Goal: Task Accomplishment & Management: Manage account settings

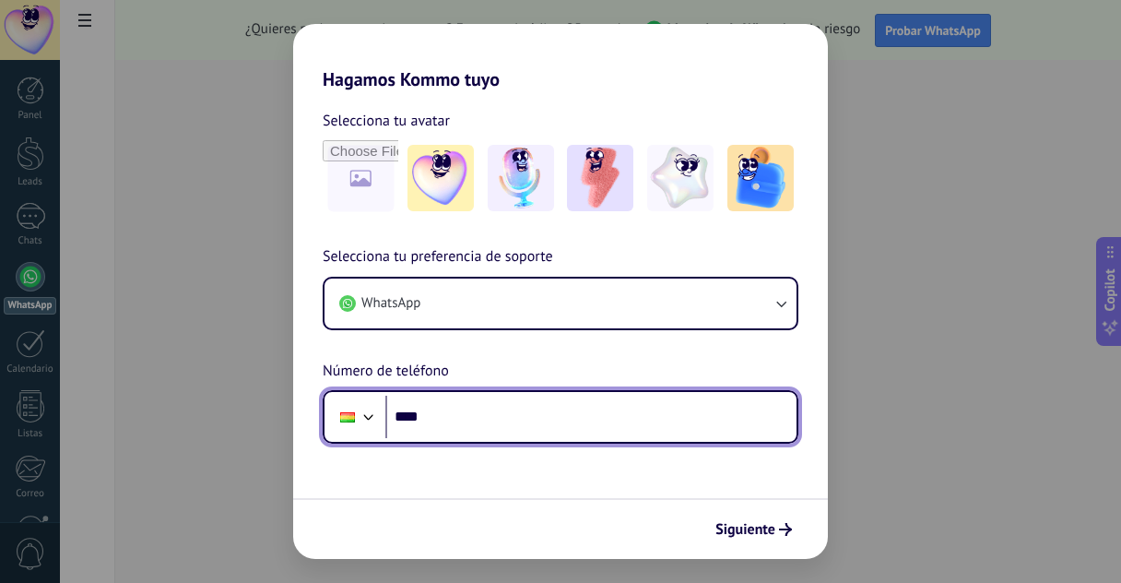
click at [505, 413] on input "****" at bounding box center [590, 416] width 411 height 42
type input "**********"
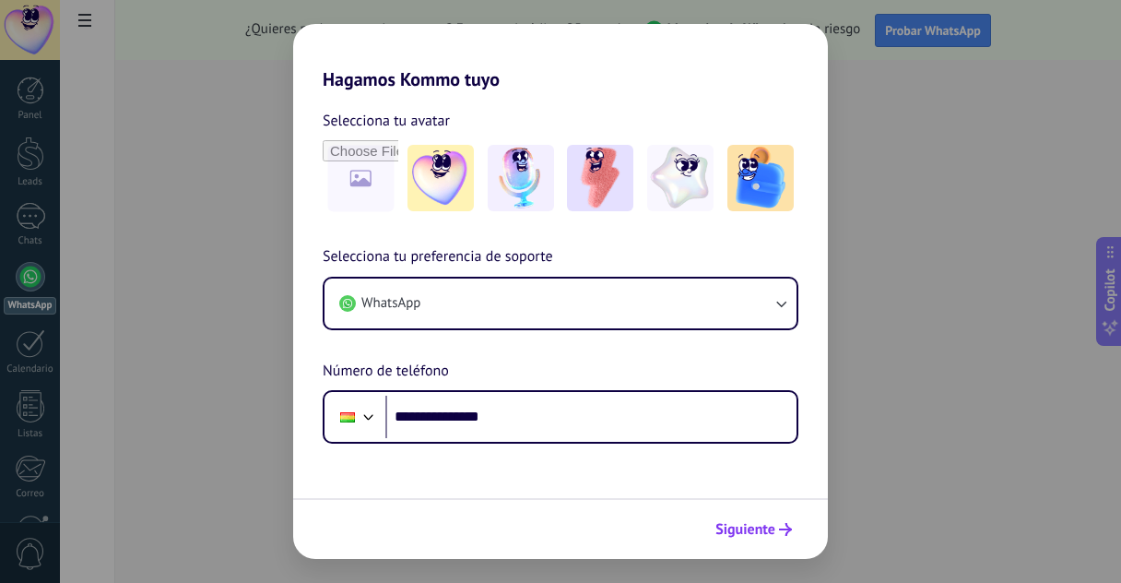
click at [784, 524] on icon "submit" at bounding box center [785, 529] width 13 height 13
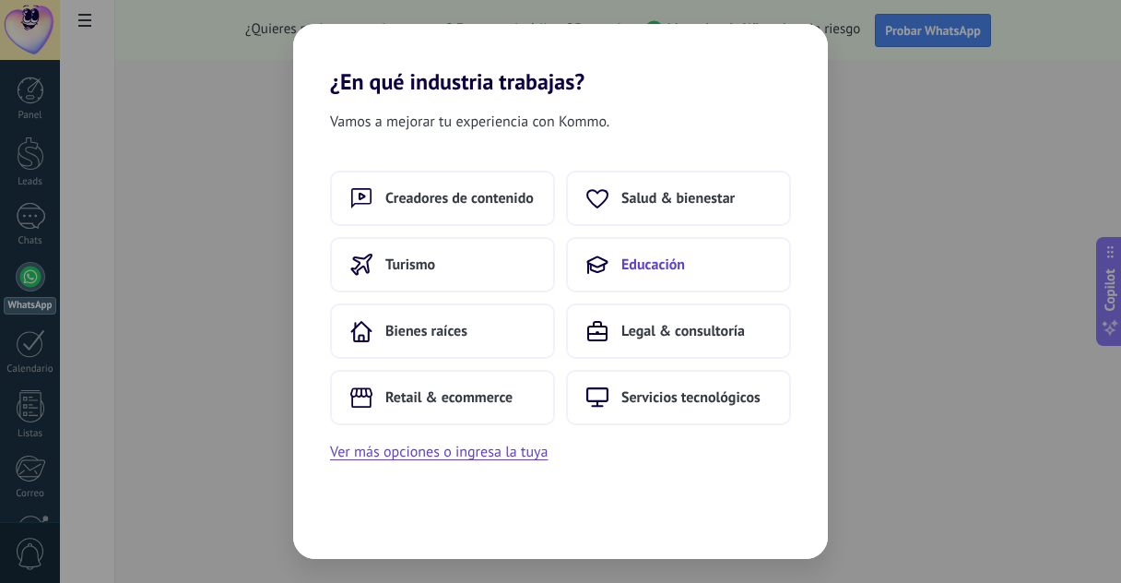
click at [644, 261] on span "Educación" at bounding box center [653, 264] width 64 height 18
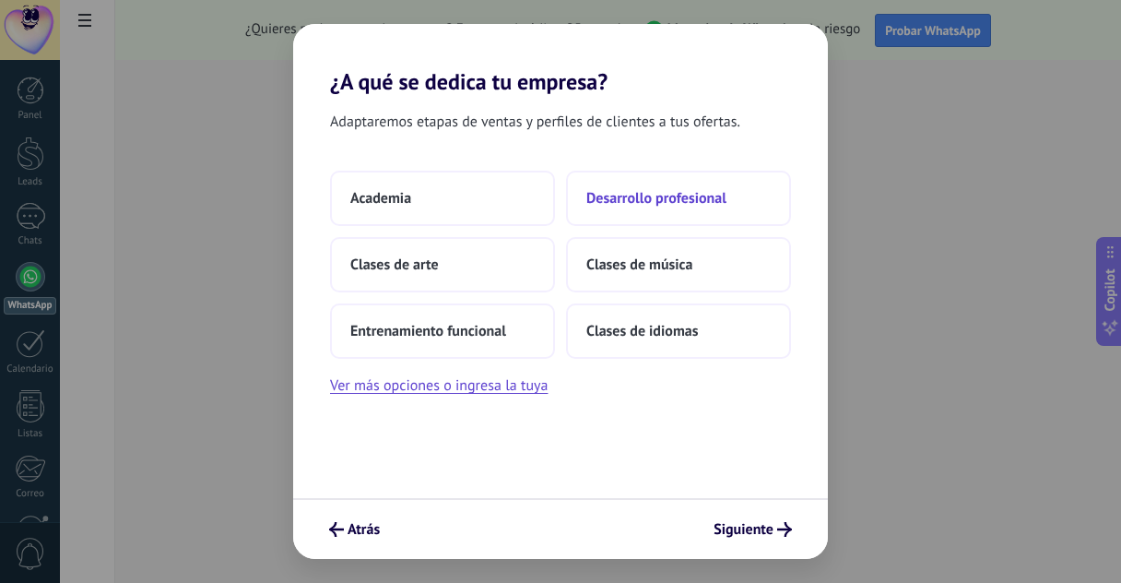
click at [676, 183] on button "Desarrollo profesional" at bounding box center [678, 198] width 225 height 55
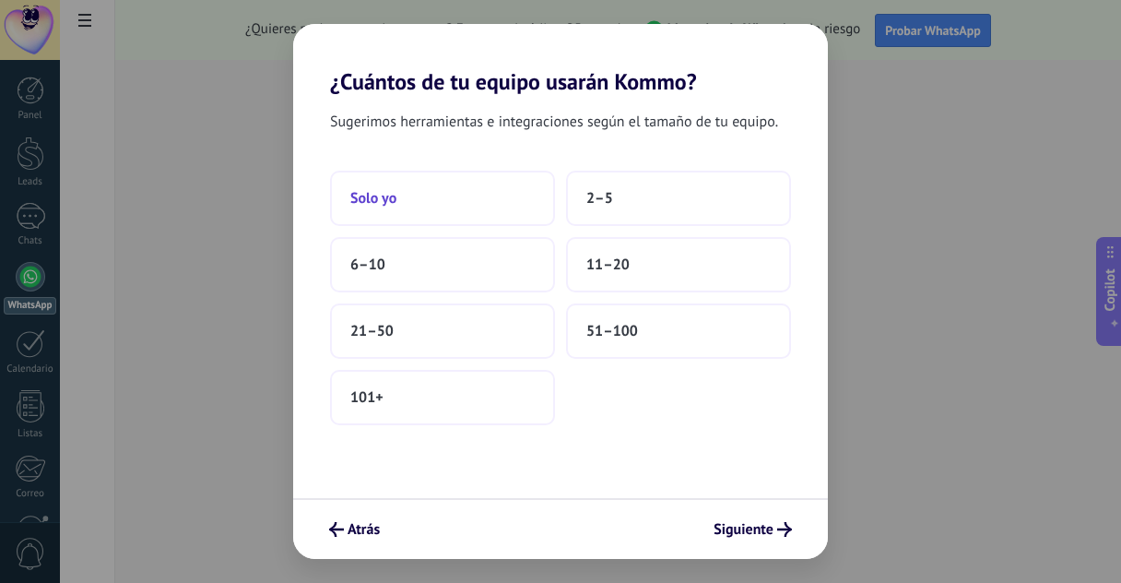
click at [401, 206] on button "Solo yo" at bounding box center [442, 198] width 225 height 55
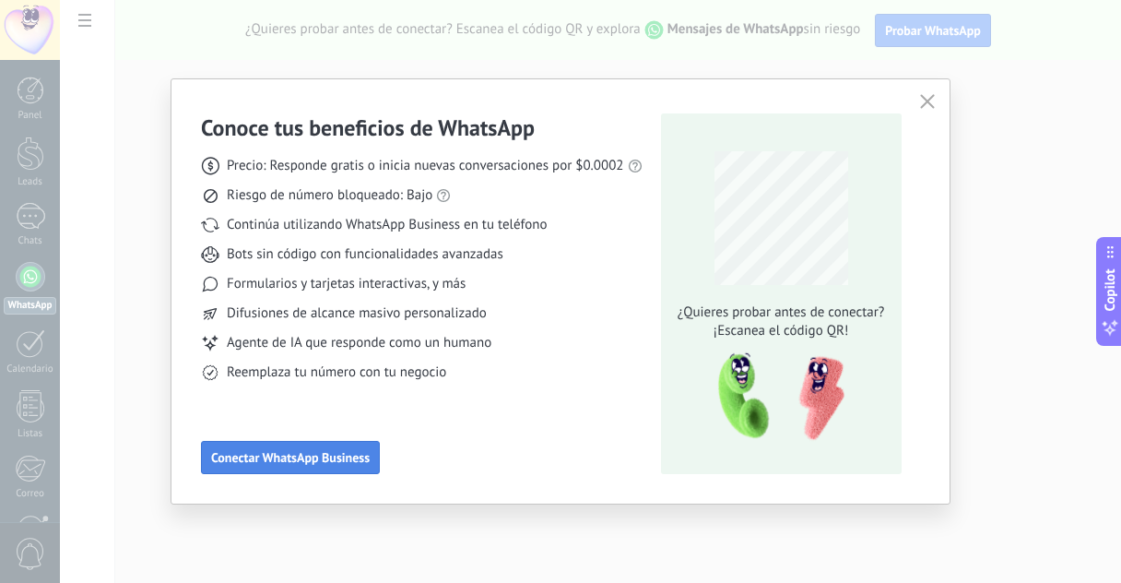
click at [358, 457] on span "Conectar WhatsApp Business" at bounding box center [290, 457] width 159 height 13
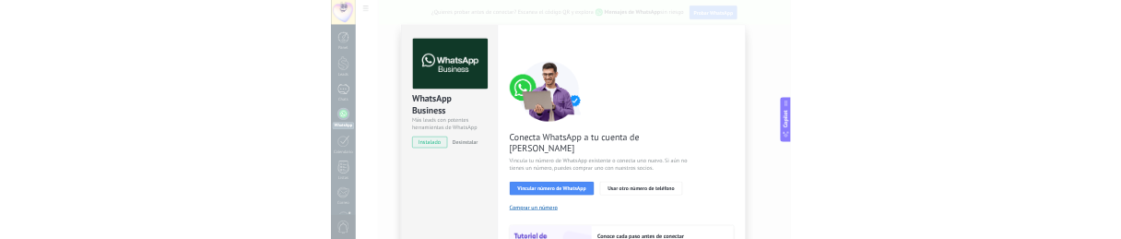
scroll to position [14, 0]
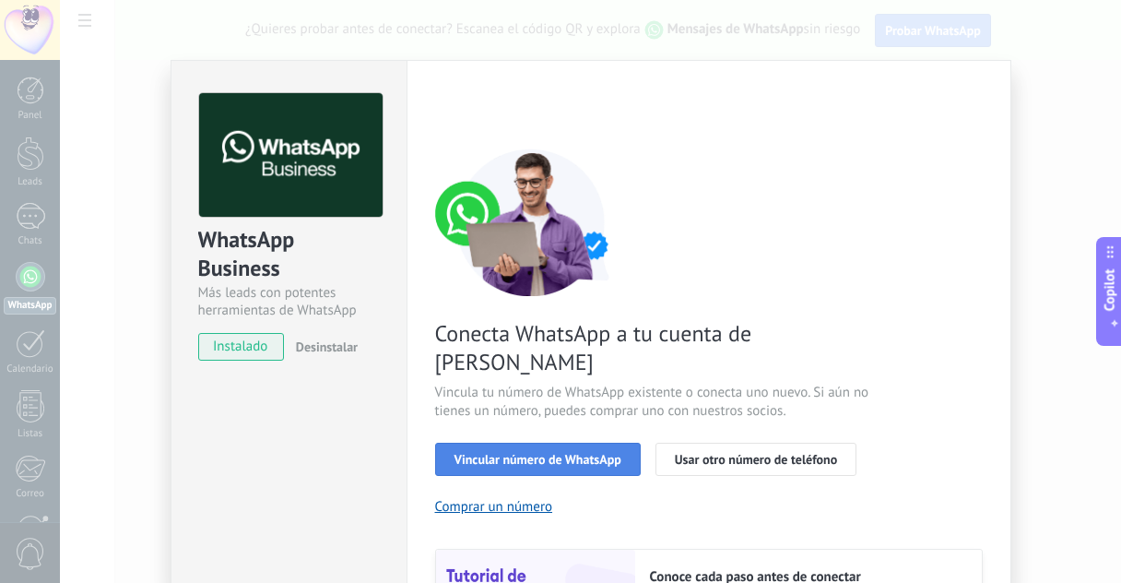
click at [582, 453] on span "Vincular número de WhatsApp" at bounding box center [537, 459] width 167 height 13
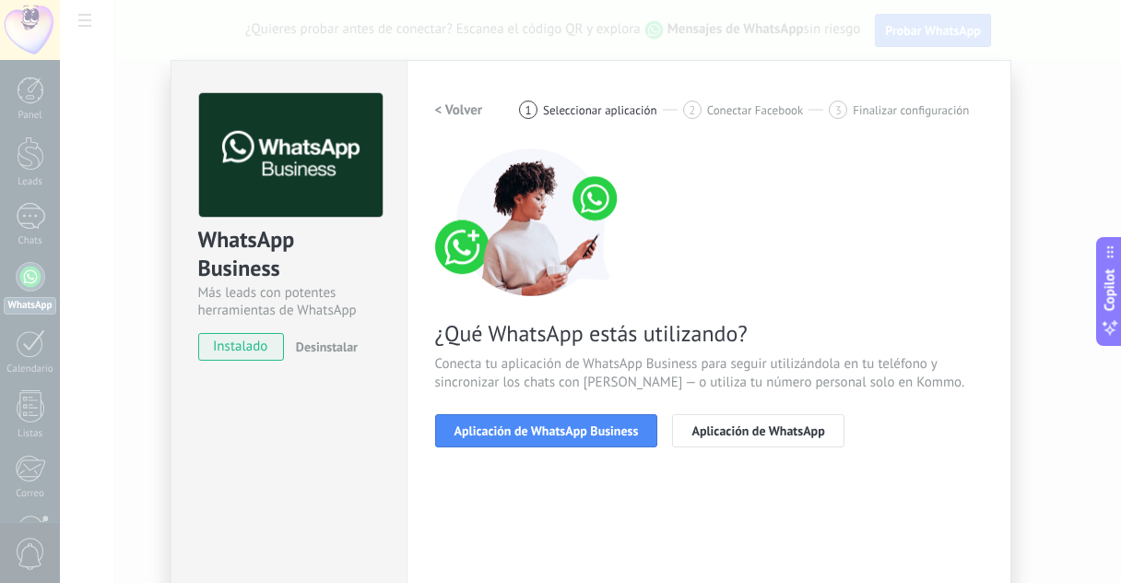
click at [582, 430] on span "Aplicación de WhatsApp Business" at bounding box center [546, 430] width 184 height 13
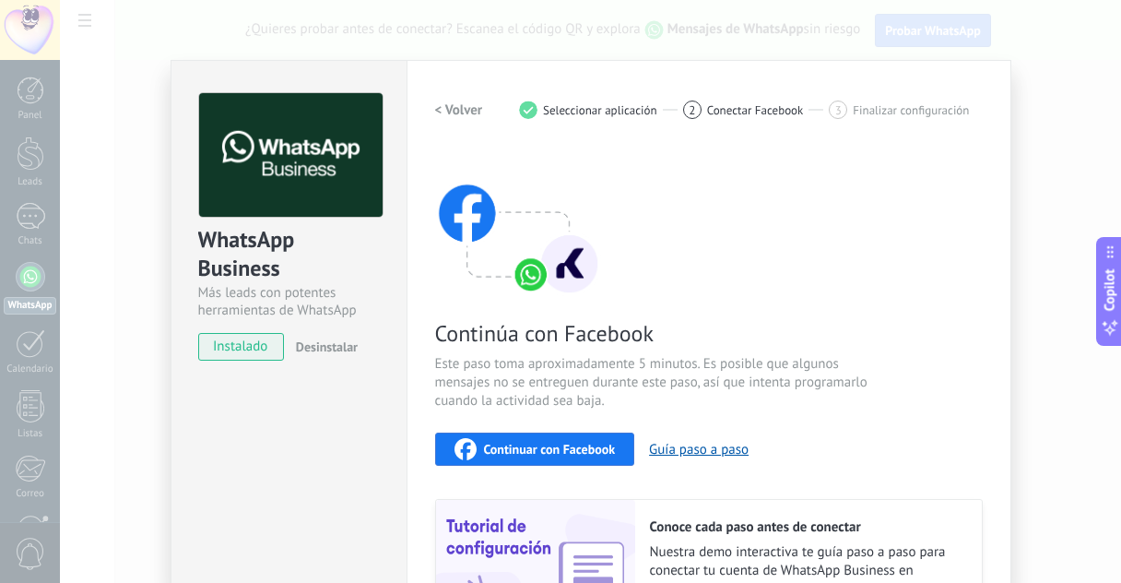
click at [583, 446] on span "Continuar con Facebook" at bounding box center [550, 448] width 132 height 13
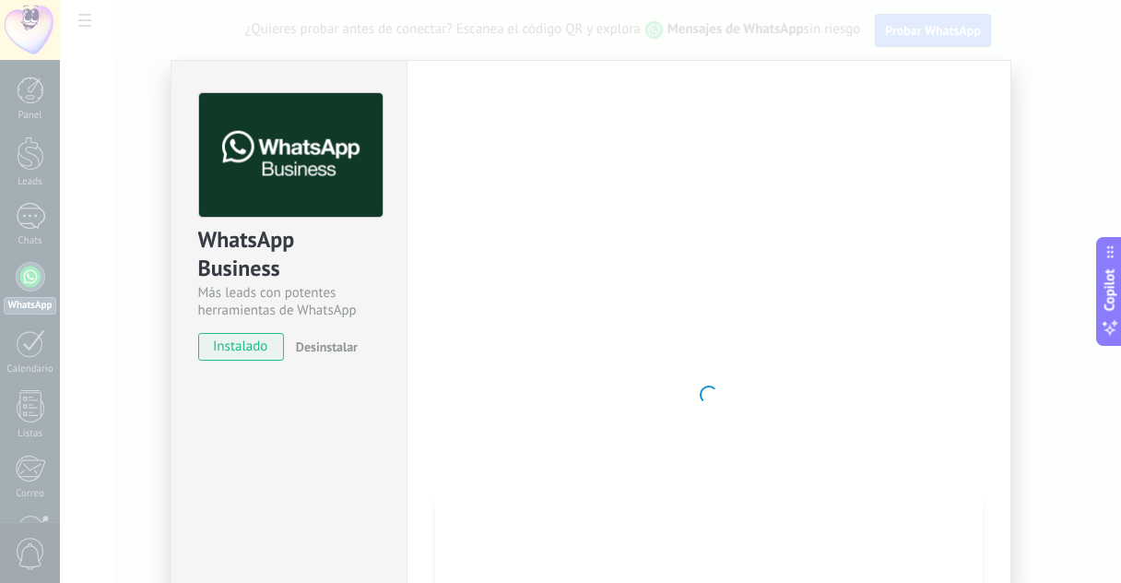
click at [642, 360] on div at bounding box center [709, 394] width 548 height 603
click at [249, 338] on span "instalado" at bounding box center [241, 347] width 84 height 28
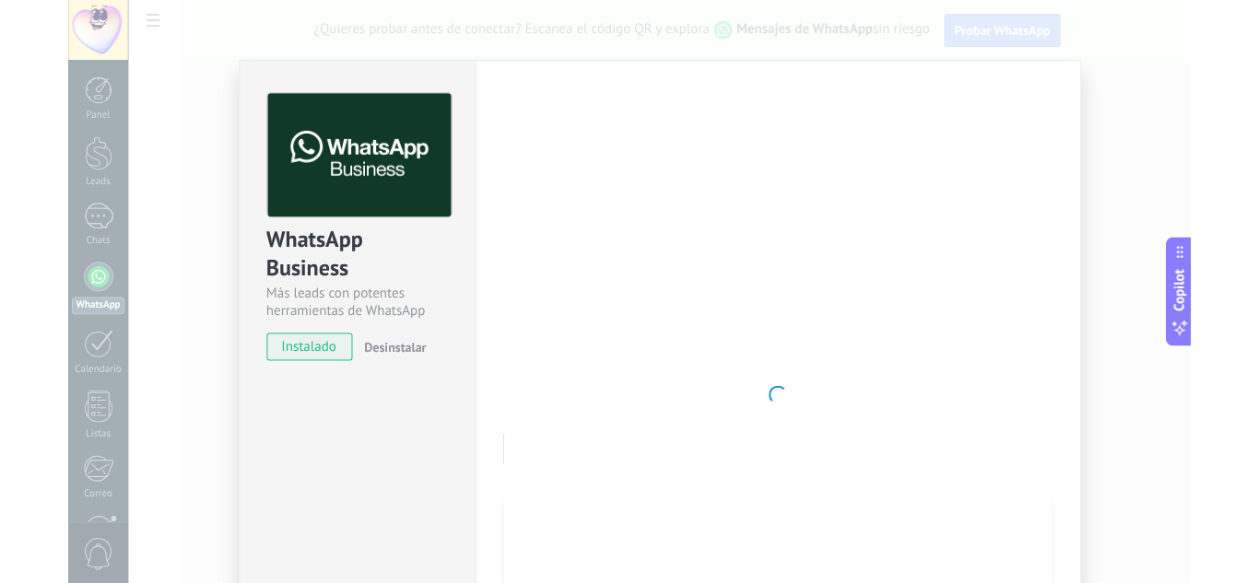
scroll to position [0, 0]
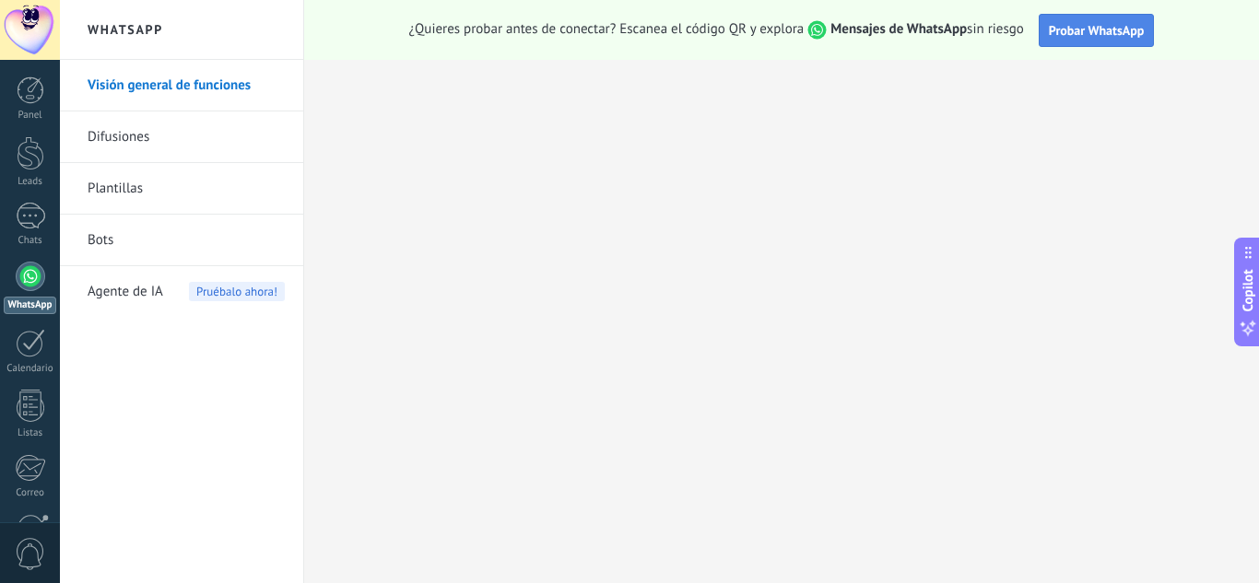
click at [1066, 43] on button "Probar WhatsApp" at bounding box center [1097, 30] width 116 height 33
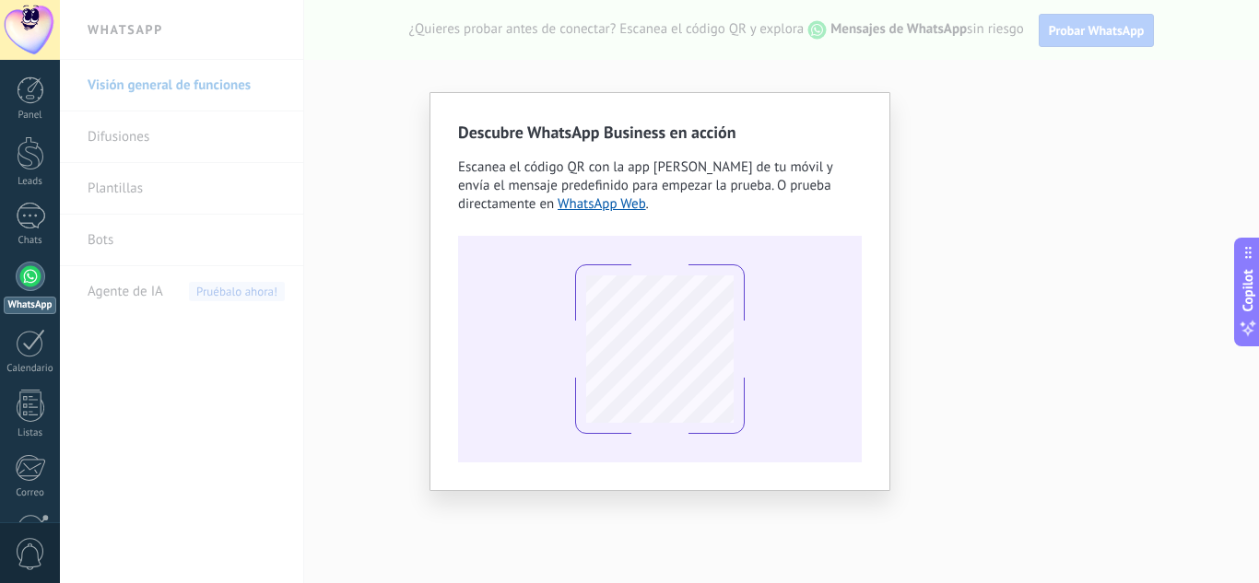
click at [1058, 127] on div "Descubre WhatsApp Business en acción Escanea el código QR con la app de cámara …" at bounding box center [659, 291] width 1199 height 583
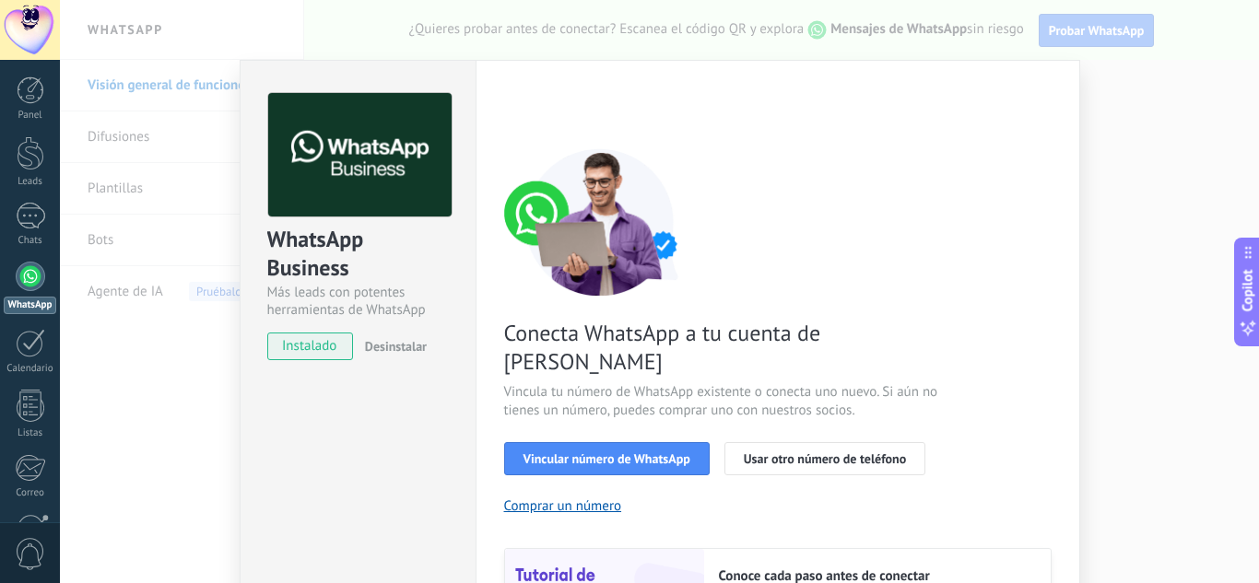
click at [323, 343] on span "instalado" at bounding box center [310, 347] width 84 height 28
click at [615, 453] on span "Vincular número de WhatsApp" at bounding box center [607, 459] width 167 height 13
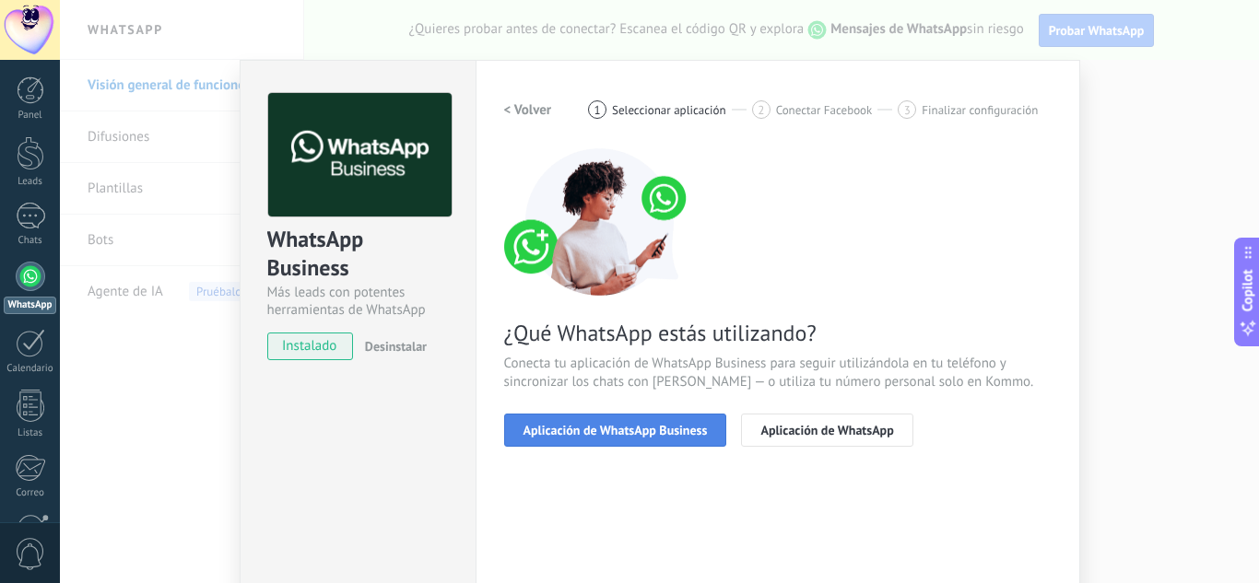
click at [616, 431] on span "Aplicación de WhatsApp Business" at bounding box center [616, 430] width 184 height 13
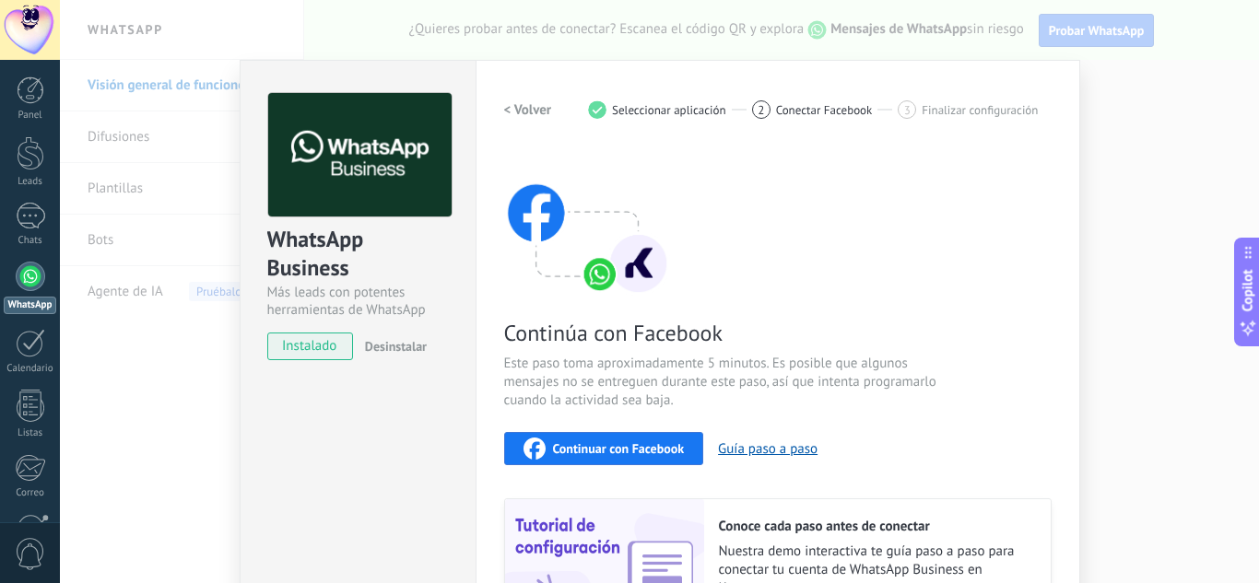
click at [571, 448] on span "Continuar con Facebook" at bounding box center [619, 448] width 132 height 13
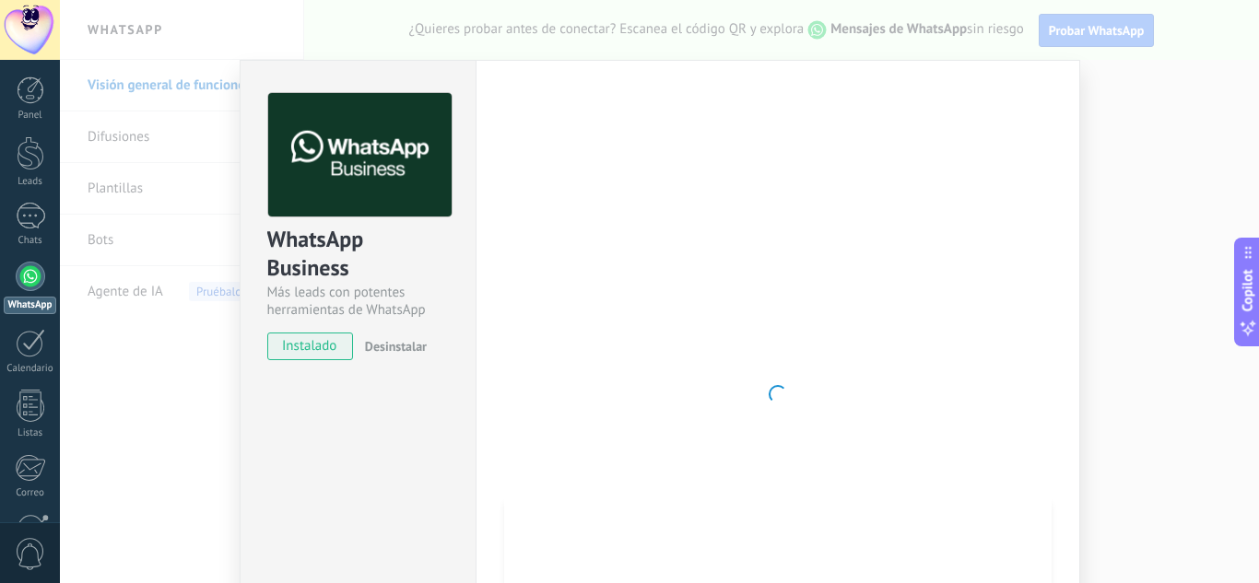
click at [332, 347] on span "instalado" at bounding box center [310, 347] width 84 height 28
click at [305, 336] on span "instalado" at bounding box center [310, 347] width 84 height 28
click at [687, 290] on div at bounding box center [778, 394] width 548 height 603
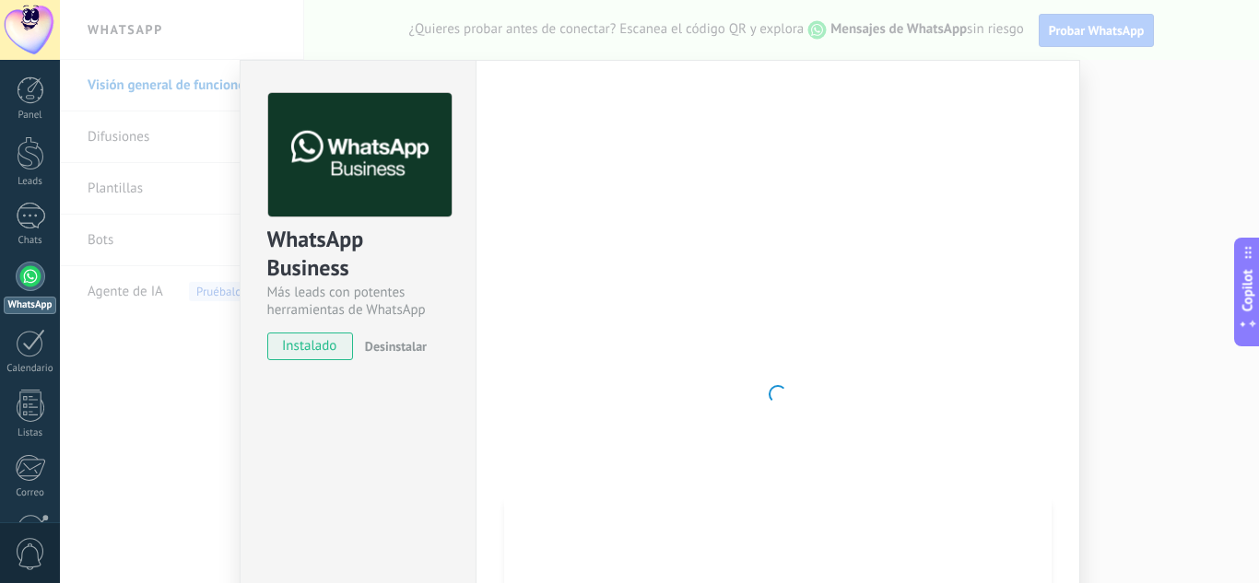
click at [687, 290] on div at bounding box center [778, 394] width 548 height 603
click at [692, 300] on div at bounding box center [778, 394] width 548 height 603
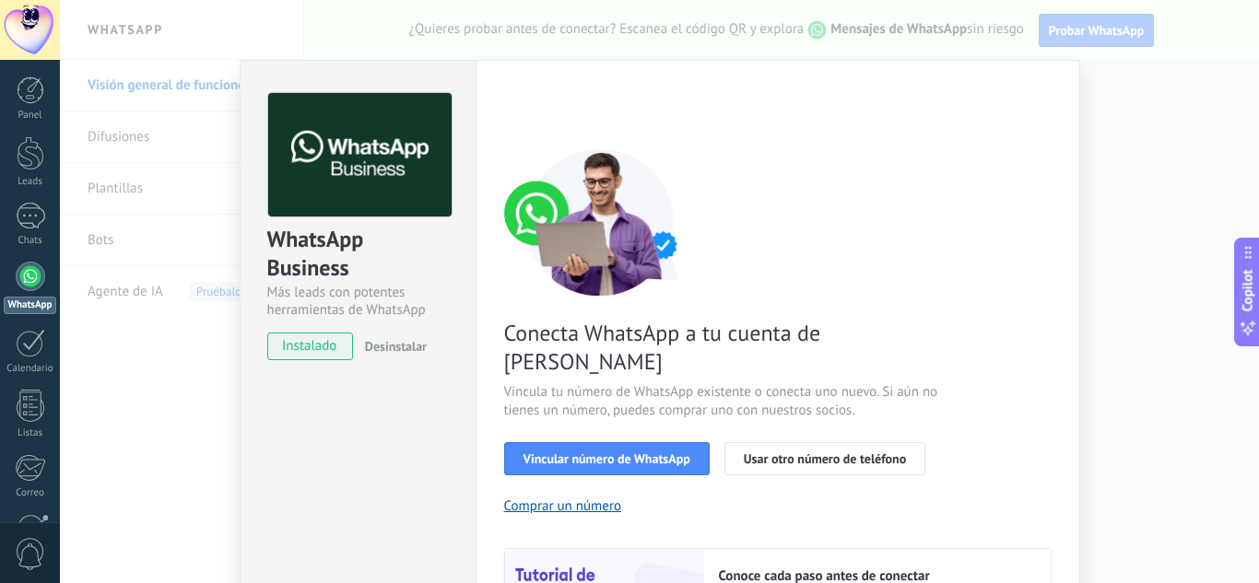
click at [460, 394] on div "WhatsApp Business Más leads con potentes herramientas de WhatsApp instalado Des…" at bounding box center [358, 419] width 236 height 719
click at [282, 355] on span "instalado" at bounding box center [310, 347] width 84 height 28
click at [365, 369] on div "WhatsApp Business Más leads con potentes herramientas de WhatsApp instalado Des…" at bounding box center [358, 218] width 235 height 314
click at [555, 453] on span "Vincular número de WhatsApp" at bounding box center [607, 459] width 167 height 13
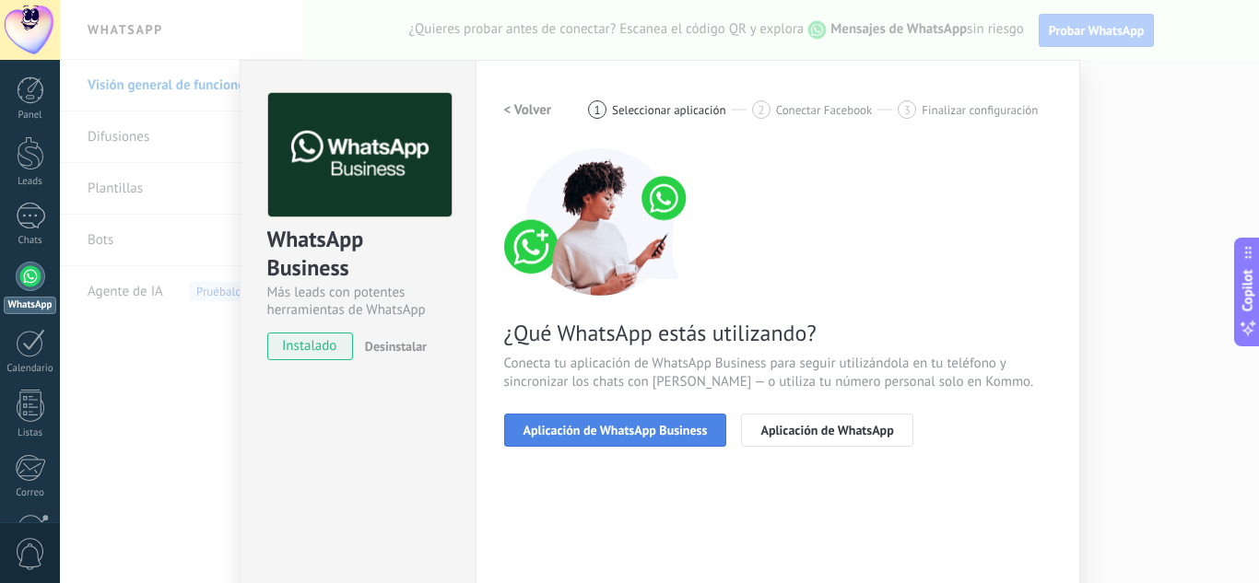
click at [607, 430] on span "Aplicación de WhatsApp Business" at bounding box center [616, 430] width 184 height 13
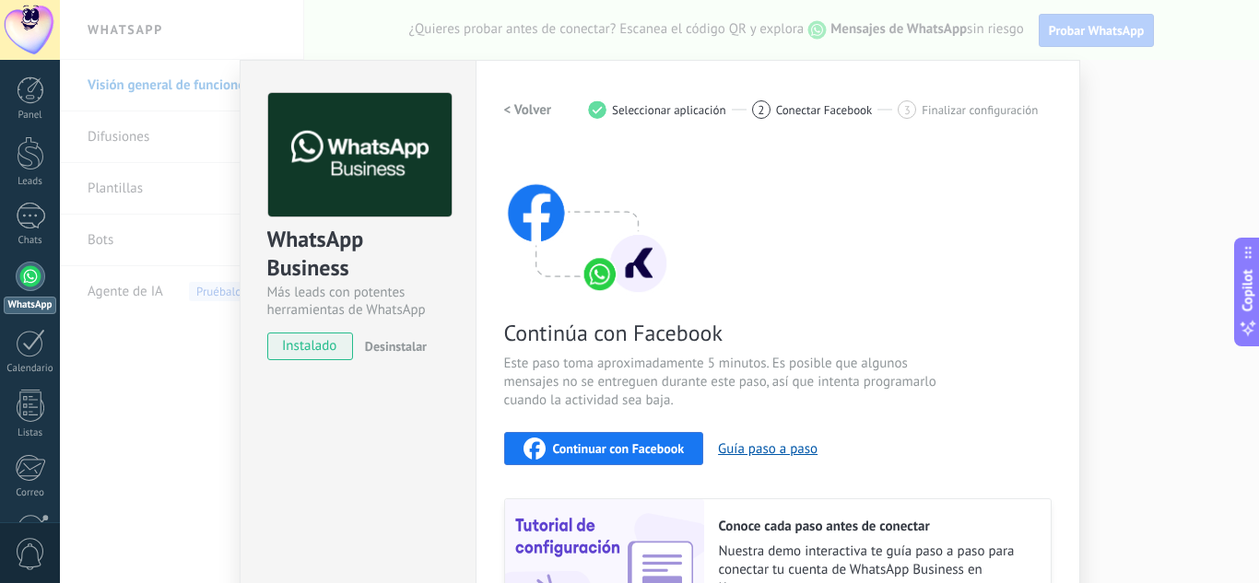
click at [548, 446] on div "Continuar con Facebook" at bounding box center [604, 449] width 161 height 22
click at [324, 337] on span "instalado" at bounding box center [310, 347] width 84 height 28
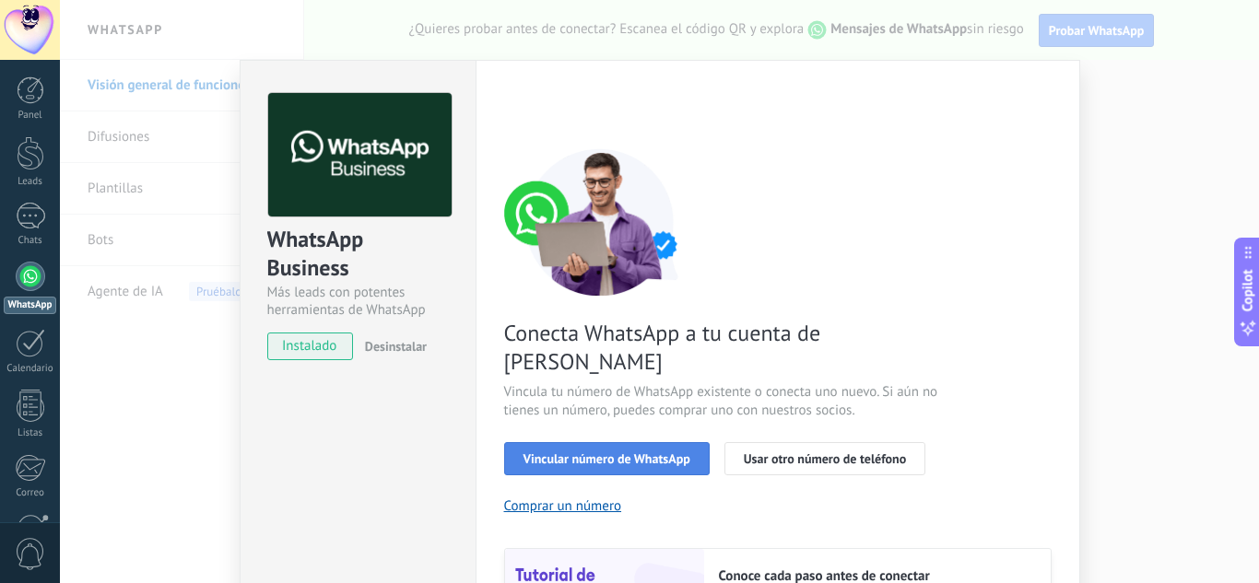
click at [595, 442] on button "Vincular número de WhatsApp" at bounding box center [607, 458] width 206 height 33
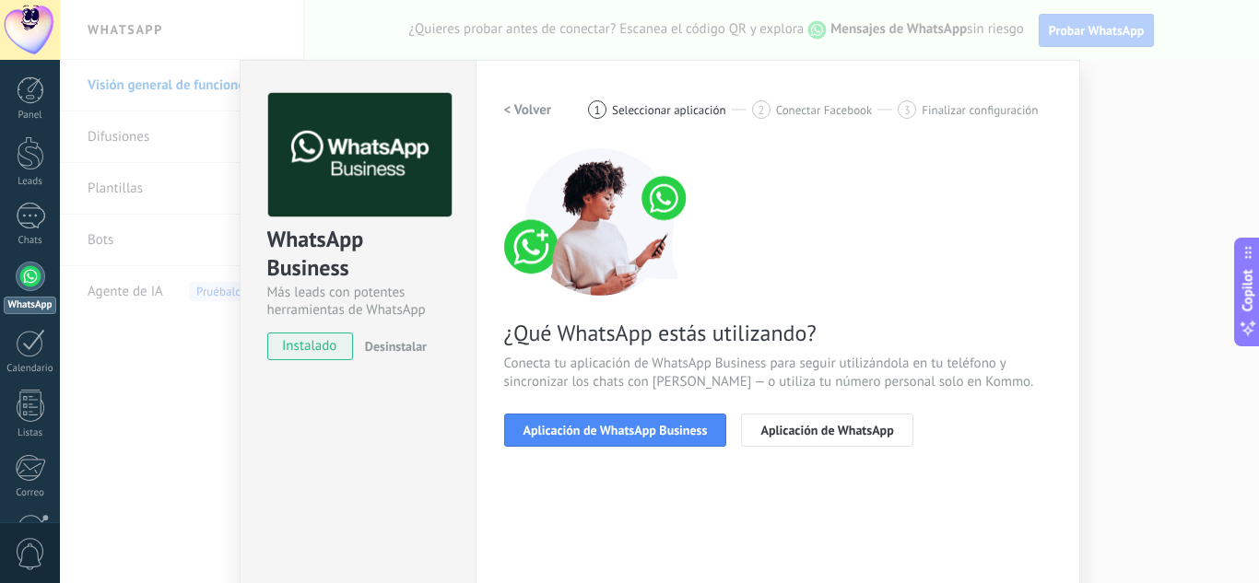
click at [595, 420] on button "Aplicación de WhatsApp Business" at bounding box center [615, 430] width 223 height 33
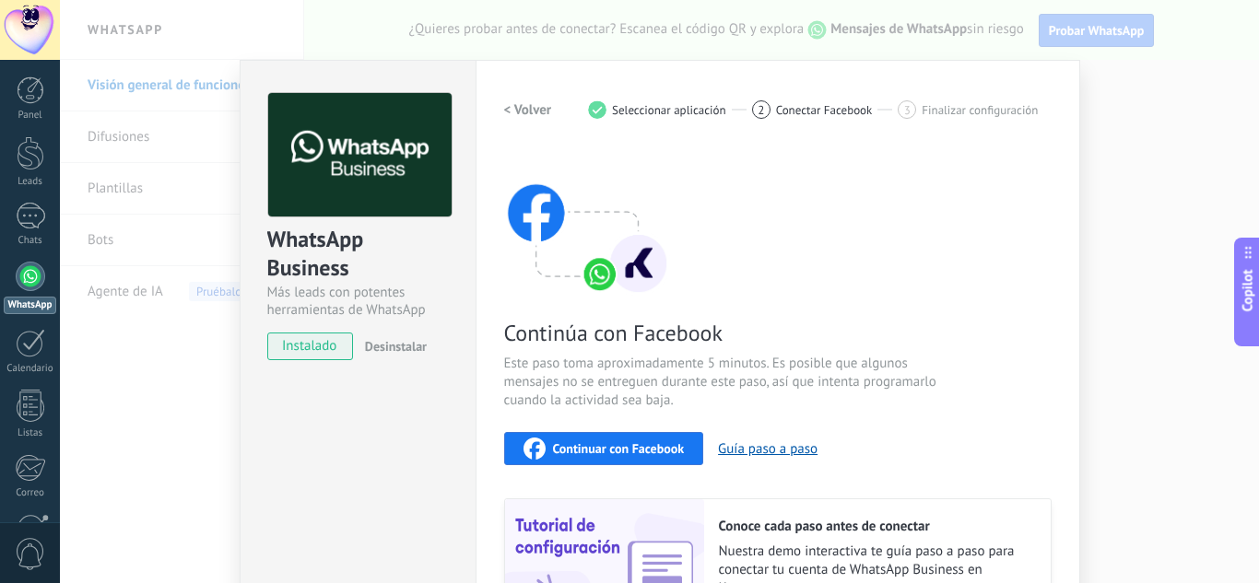
click at [610, 452] on span "Continuar con Facebook" at bounding box center [619, 448] width 132 height 13
drag, startPoint x: 290, startPoint y: 355, endPoint x: 1153, endPoint y: 234, distance: 871.1
click at [1153, 234] on div "WhatsApp Business Más leads con potentes herramientas de WhatsApp instalado Des…" at bounding box center [659, 291] width 1199 height 583
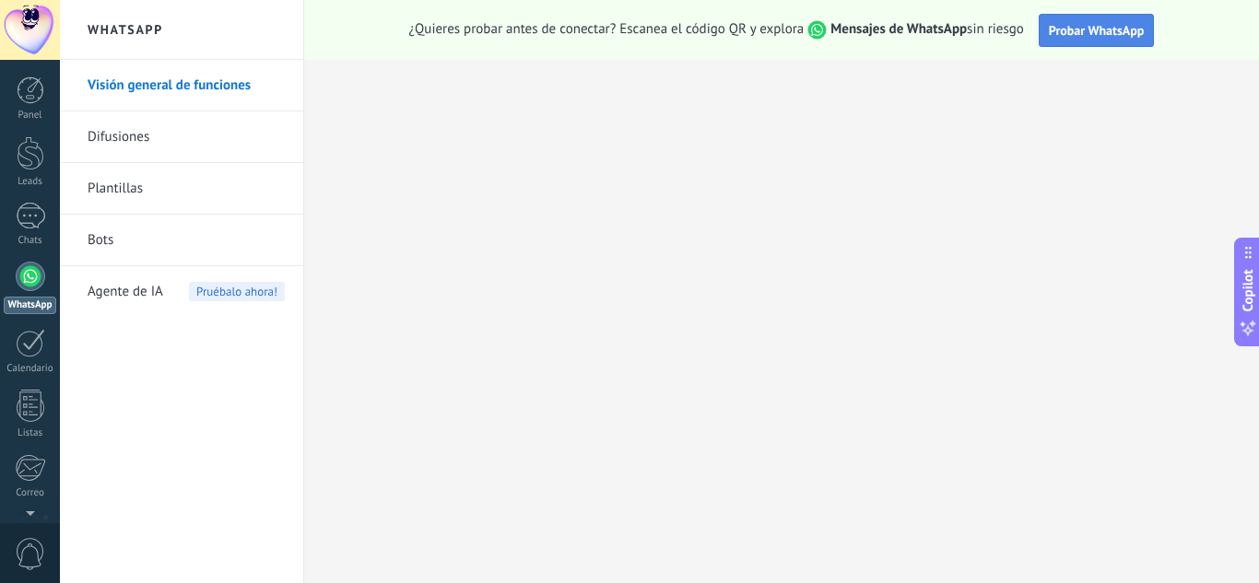
click at [1105, 23] on span "Probar WhatsApp" at bounding box center [1097, 30] width 96 height 17
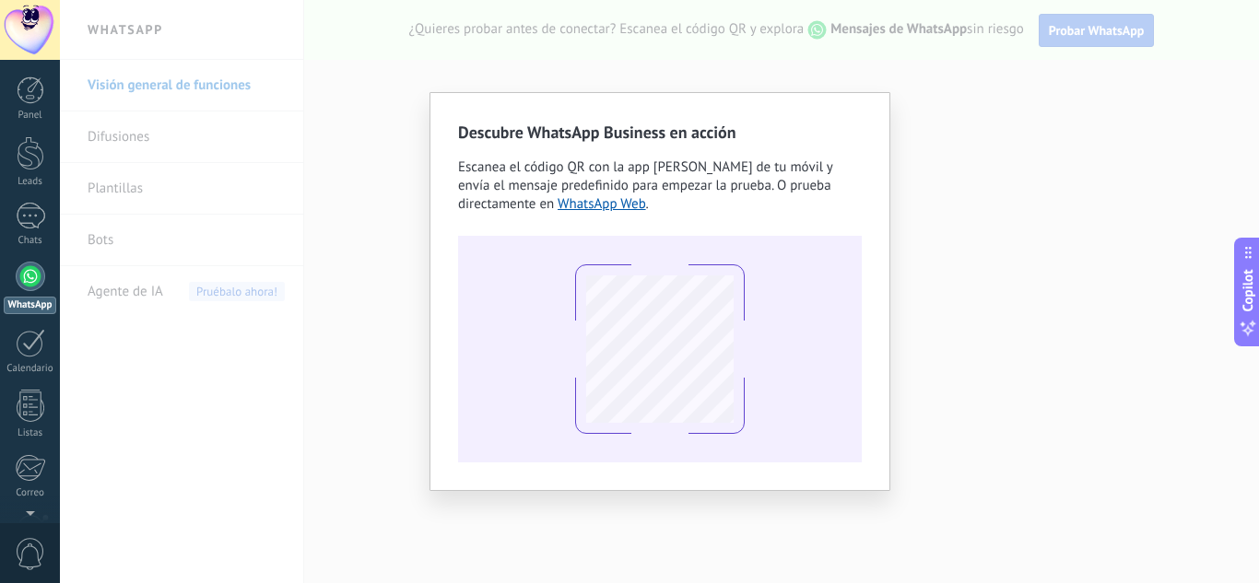
click at [1105, 23] on div "Descubre WhatsApp Business en acción Escanea el código QR con la app de cámara …" at bounding box center [659, 291] width 1199 height 583
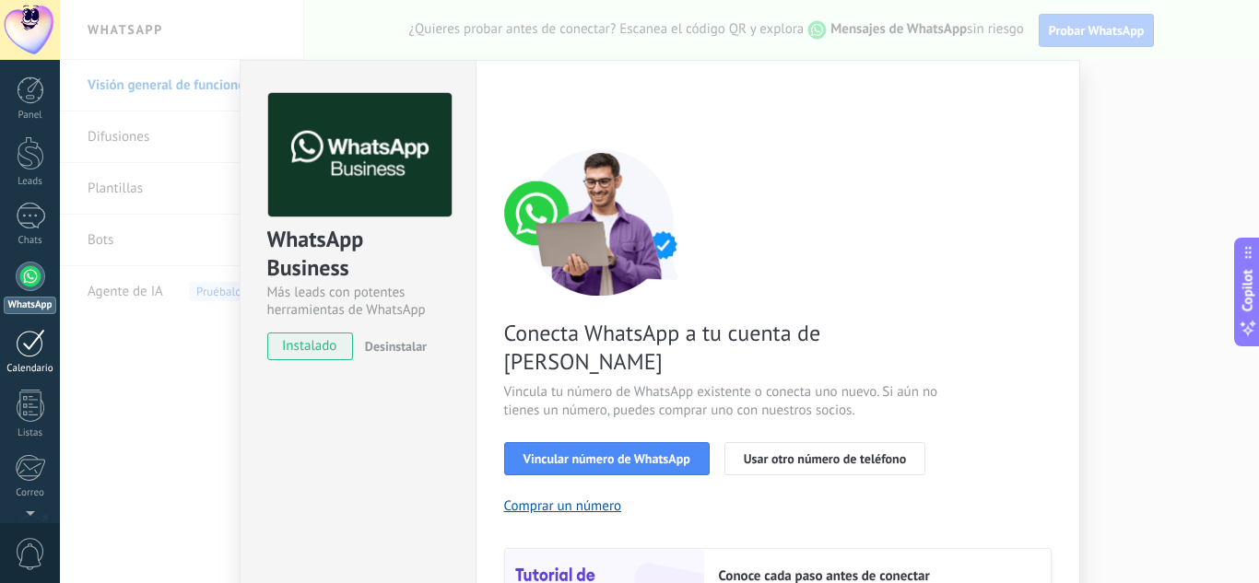
click at [11, 344] on link "Calendario" at bounding box center [30, 352] width 60 height 46
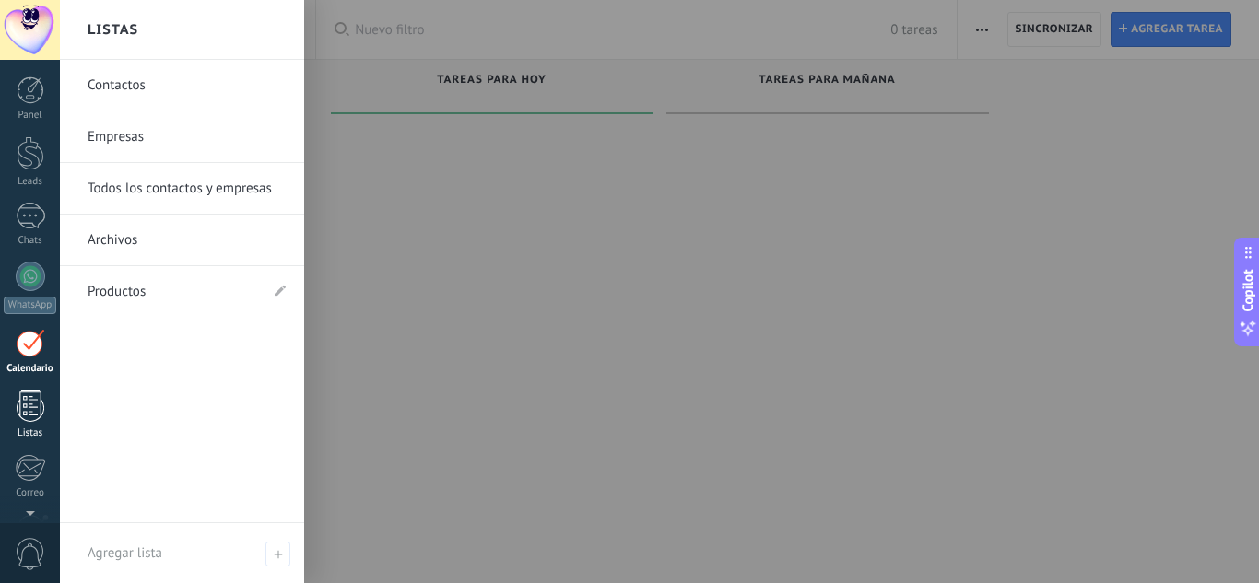
click at [28, 405] on div at bounding box center [31, 406] width 28 height 32
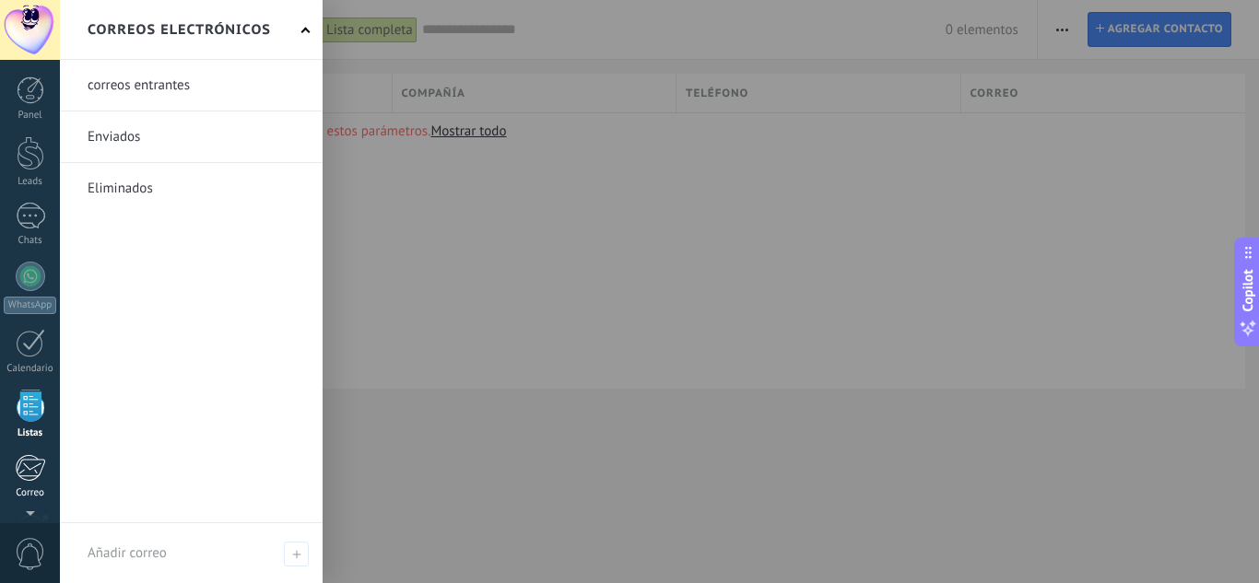
click at [34, 464] on div at bounding box center [30, 468] width 30 height 28
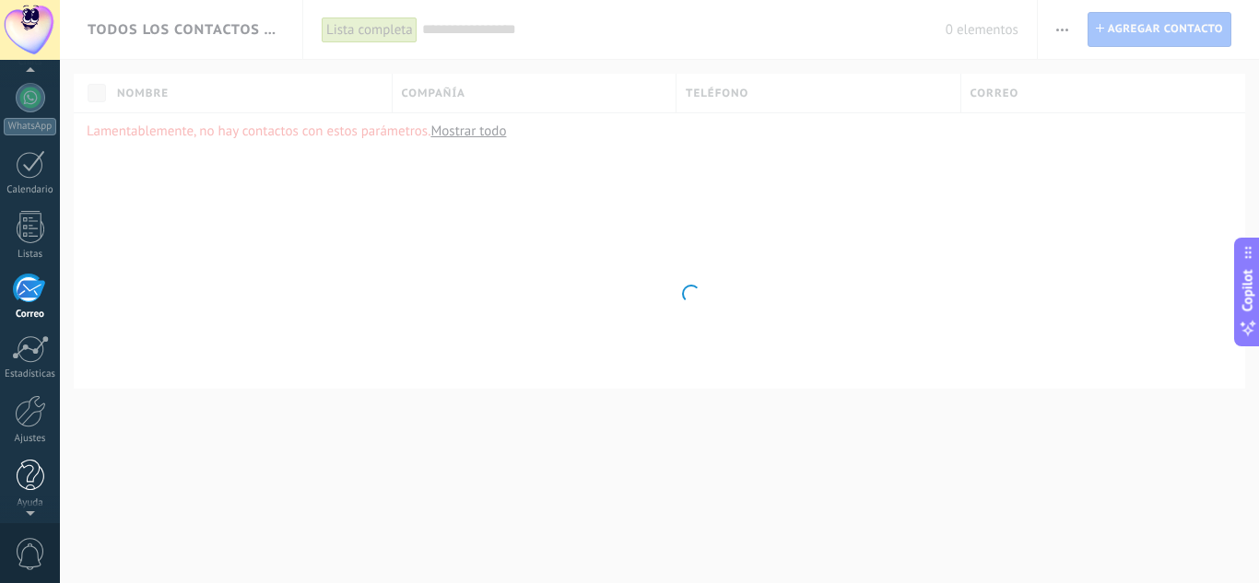
scroll to position [183, 0]
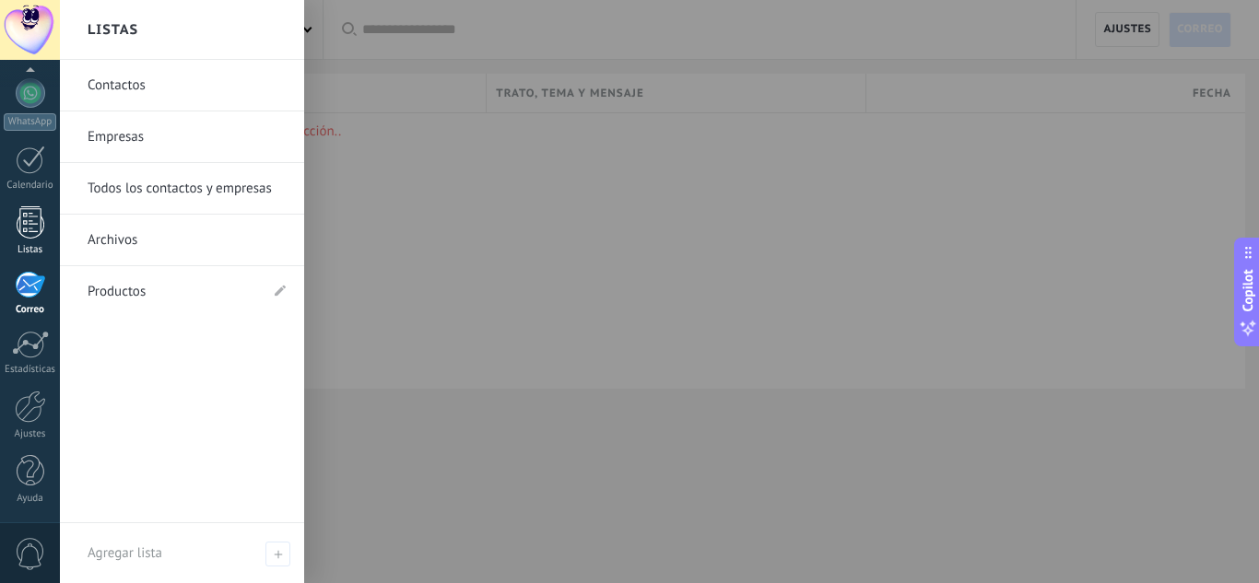
click at [33, 230] on div at bounding box center [31, 222] width 28 height 32
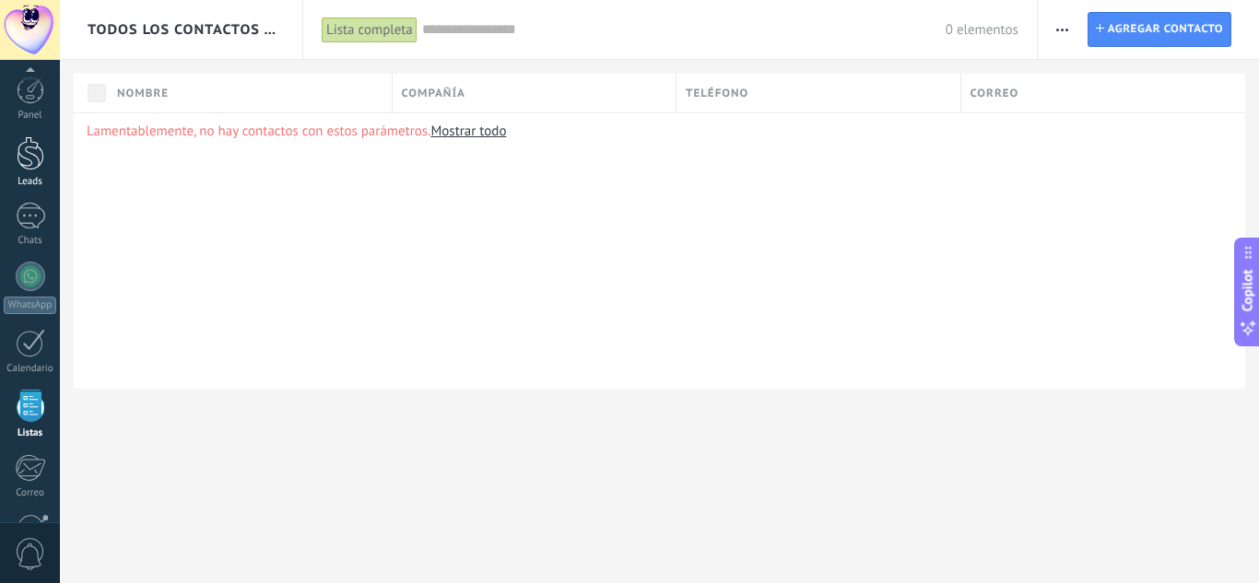
click at [18, 152] on div at bounding box center [31, 153] width 28 height 34
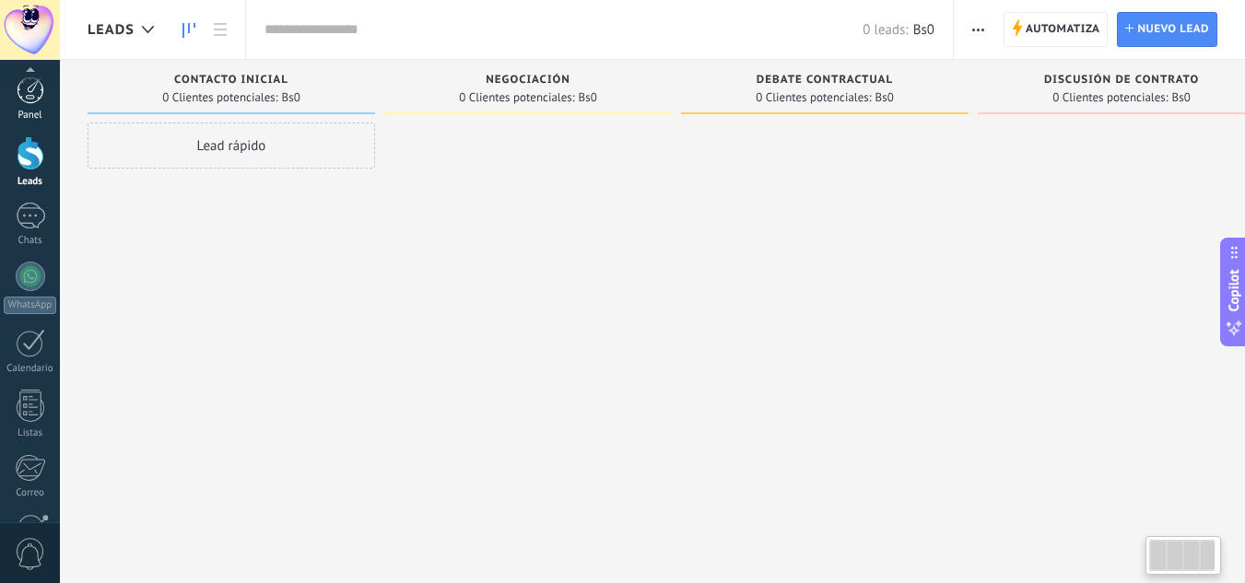
click at [32, 105] on link "Panel" at bounding box center [30, 99] width 60 height 45
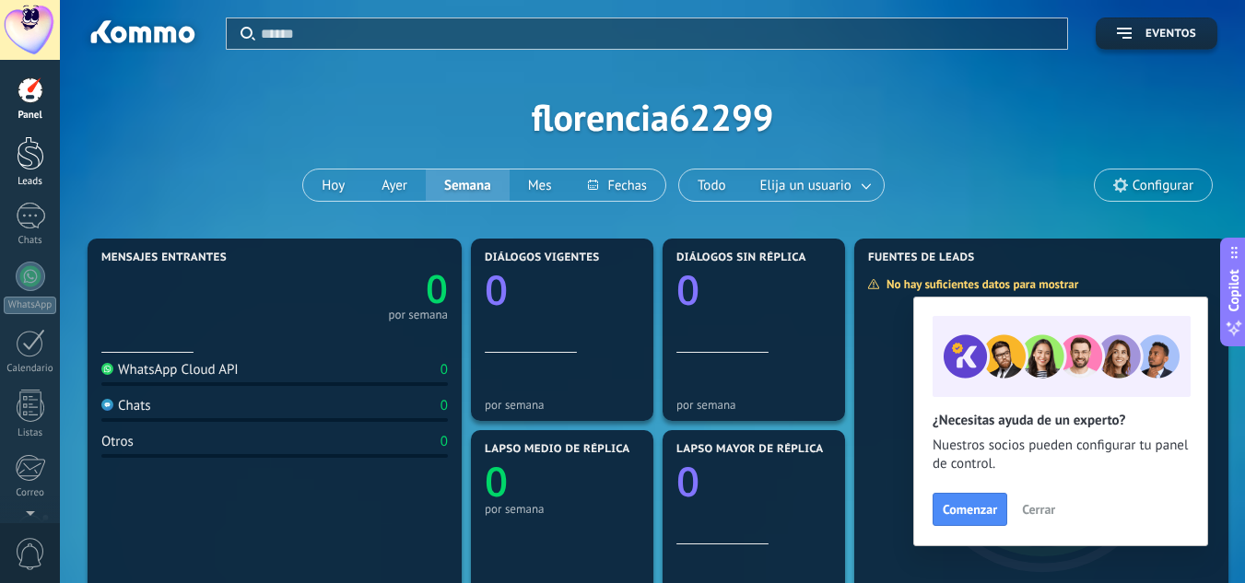
click at [24, 147] on div at bounding box center [31, 153] width 28 height 34
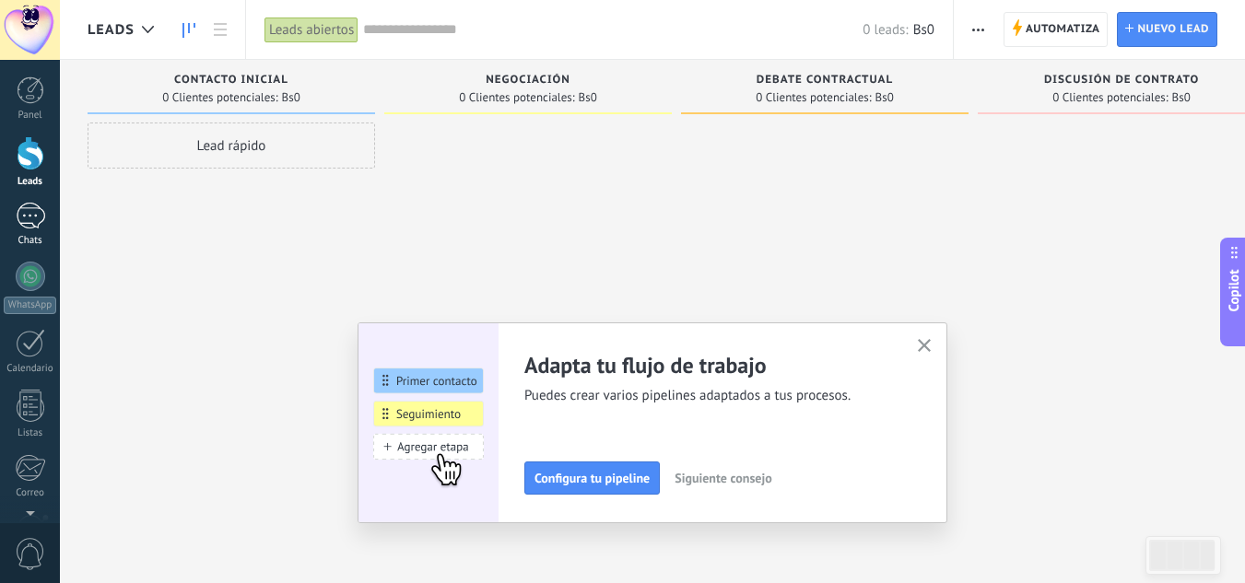
click at [28, 206] on div at bounding box center [30, 216] width 29 height 27
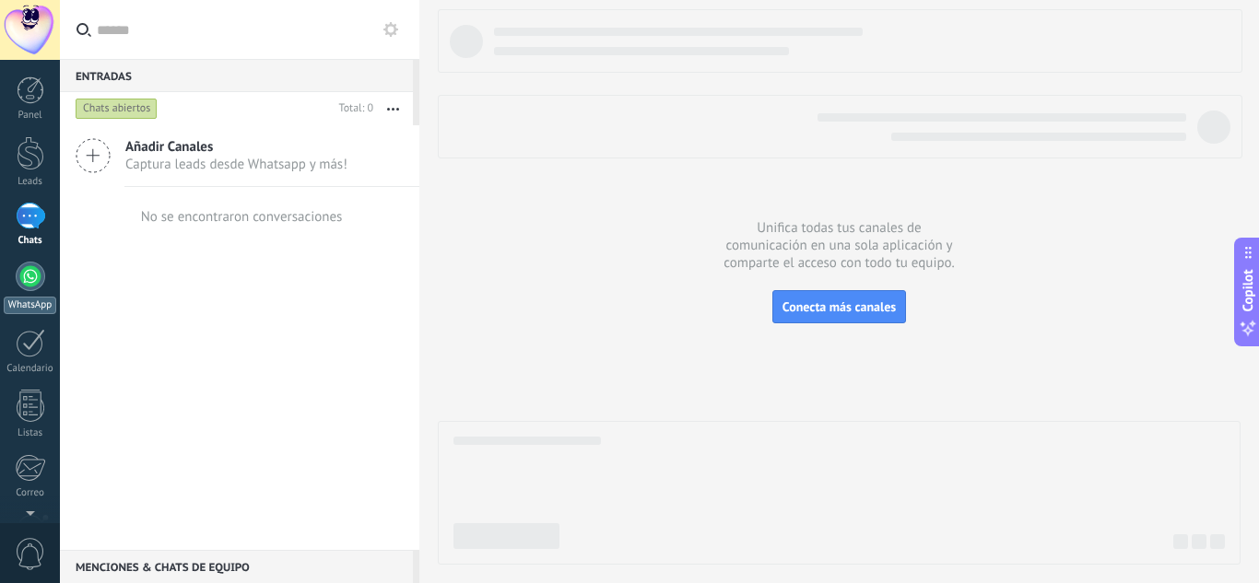
click at [26, 281] on div at bounding box center [30, 276] width 29 height 29
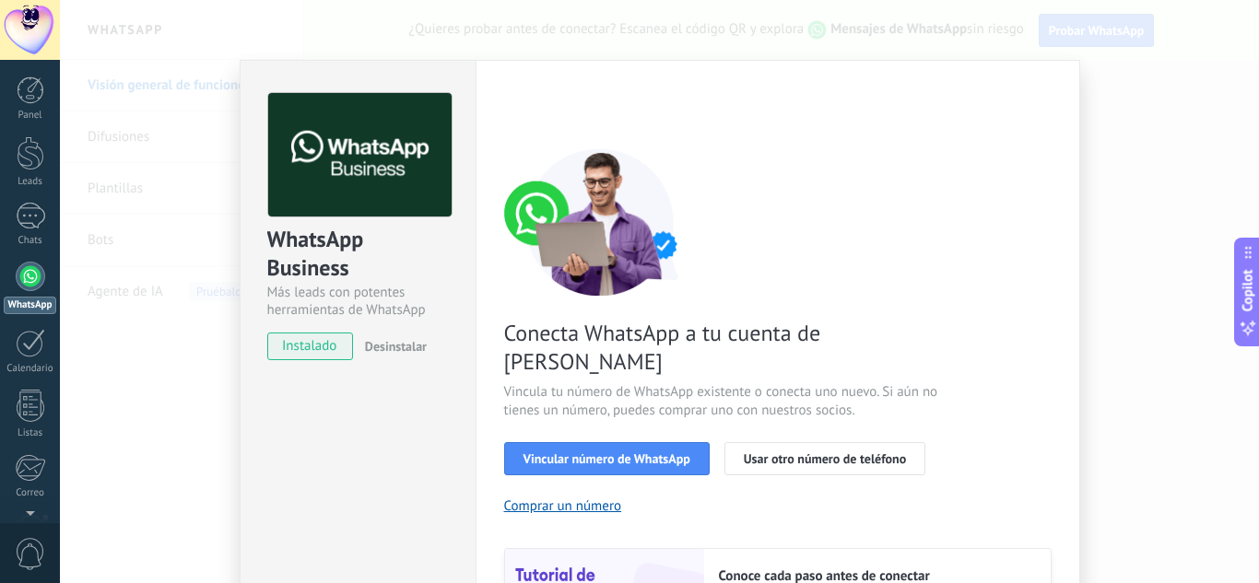
click at [302, 350] on span "instalado" at bounding box center [310, 347] width 84 height 28
drag, startPoint x: 302, startPoint y: 350, endPoint x: 571, endPoint y: 431, distance: 281.1
click at [571, 431] on div "WhatsApp Business Más leads con potentes herramientas de WhatsApp instalado Des…" at bounding box center [660, 419] width 841 height 719
click at [588, 453] on span "Vincular número de WhatsApp" at bounding box center [607, 459] width 167 height 13
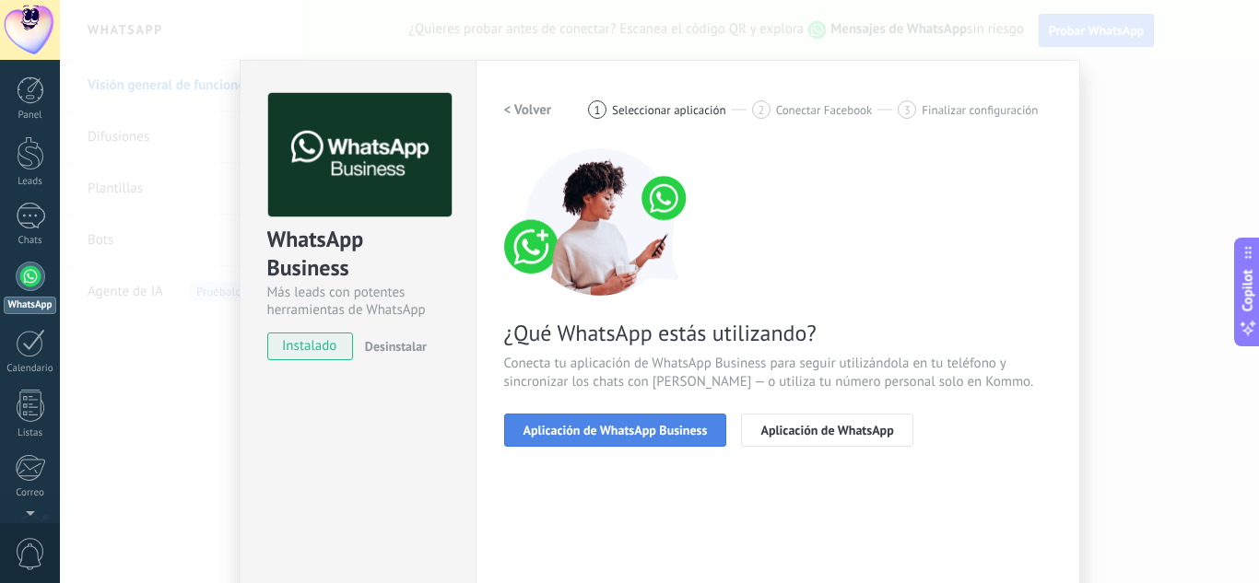
click at [626, 428] on span "Aplicación de WhatsApp Business" at bounding box center [616, 430] width 184 height 13
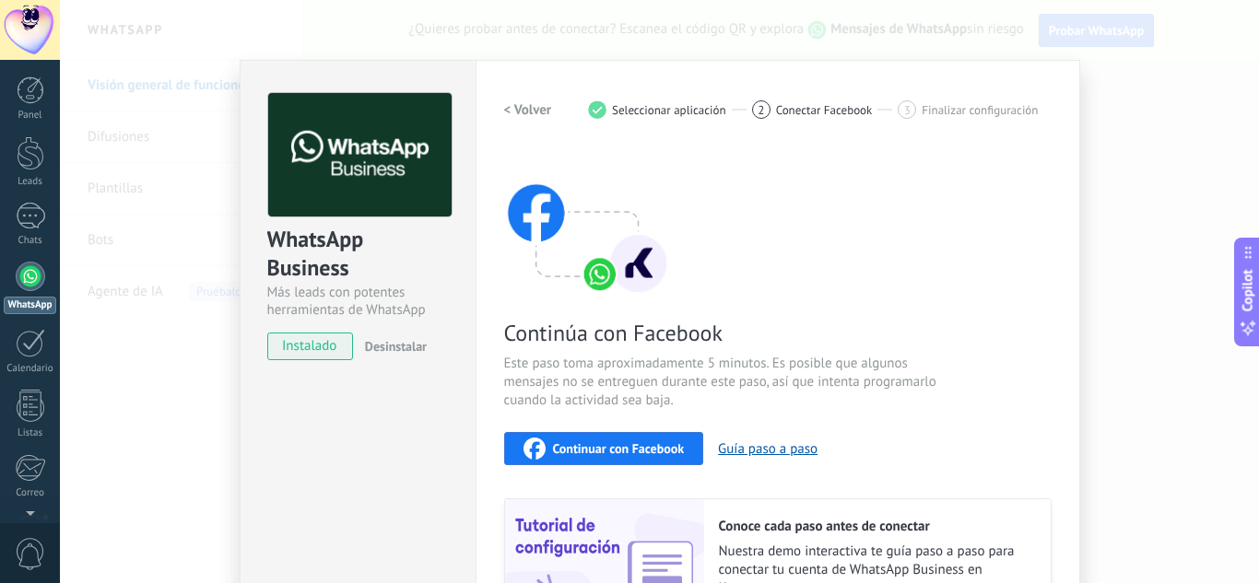
click at [643, 453] on span "Continuar con Facebook" at bounding box center [619, 448] width 132 height 13
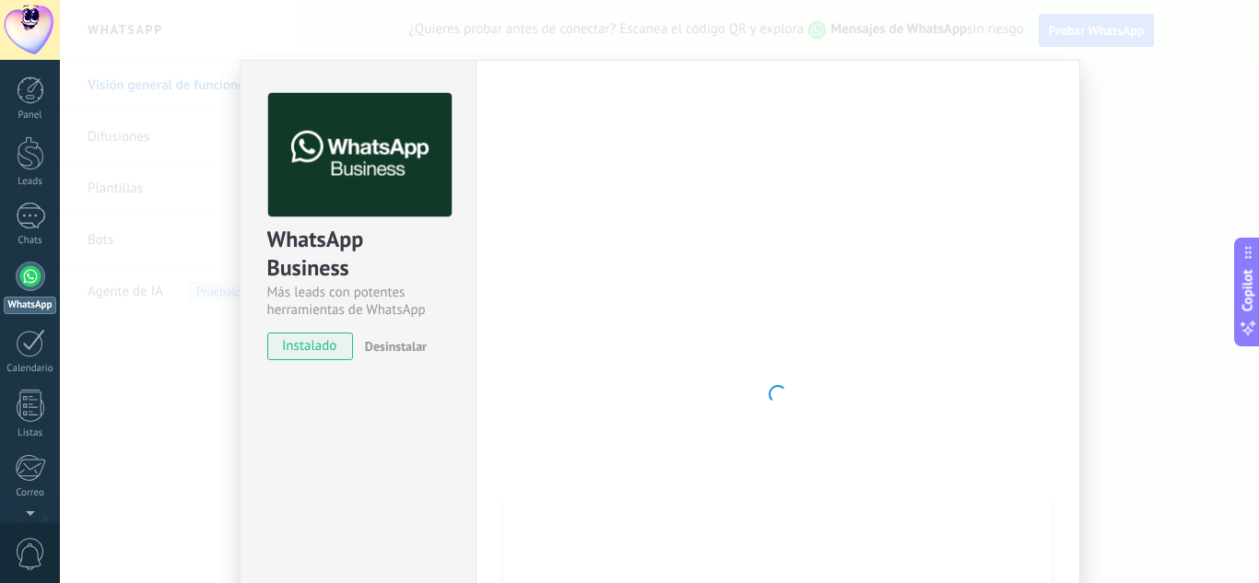
click at [947, 324] on div at bounding box center [778, 394] width 548 height 603
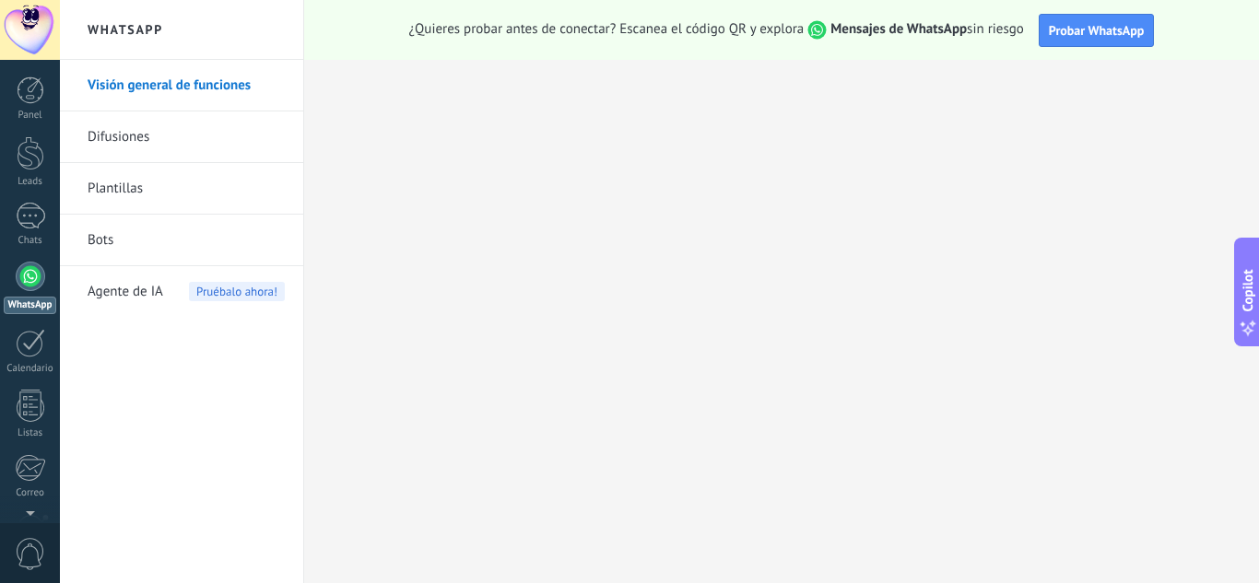
click at [136, 133] on link "Difusiones" at bounding box center [186, 138] width 197 height 52
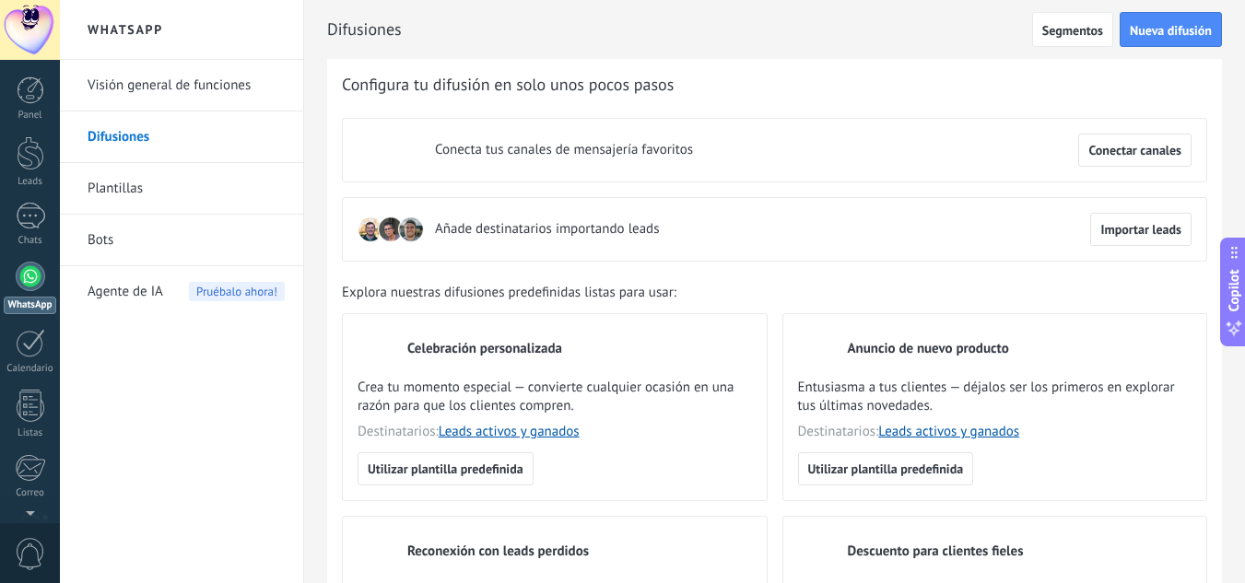
click at [141, 196] on link "Plantillas" at bounding box center [186, 189] width 197 height 52
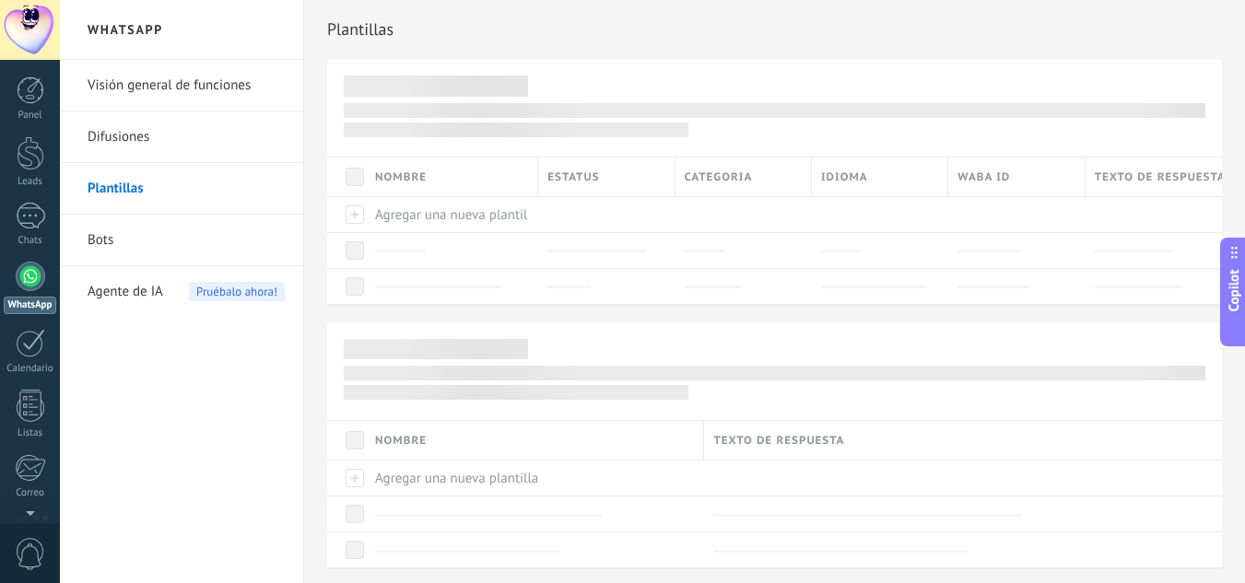
click at [148, 227] on link "Bots" at bounding box center [186, 241] width 197 height 52
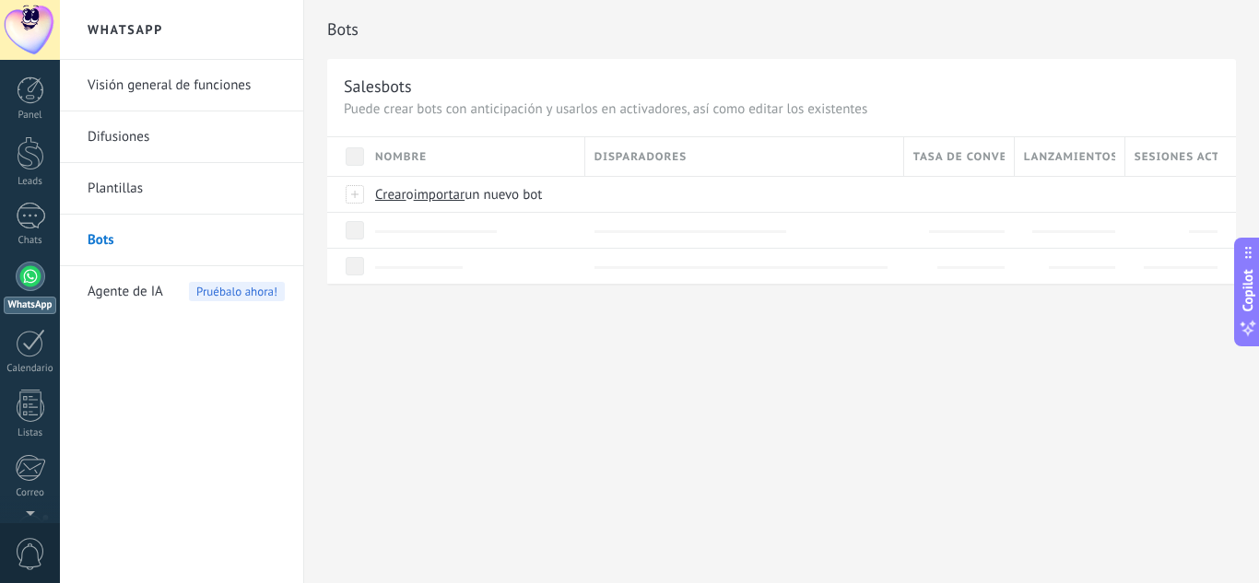
click at [127, 243] on link "Bots" at bounding box center [186, 241] width 197 height 52
click at [486, 185] on div "Crear o importar un nuevo bot" at bounding box center [693, 194] width 655 height 35
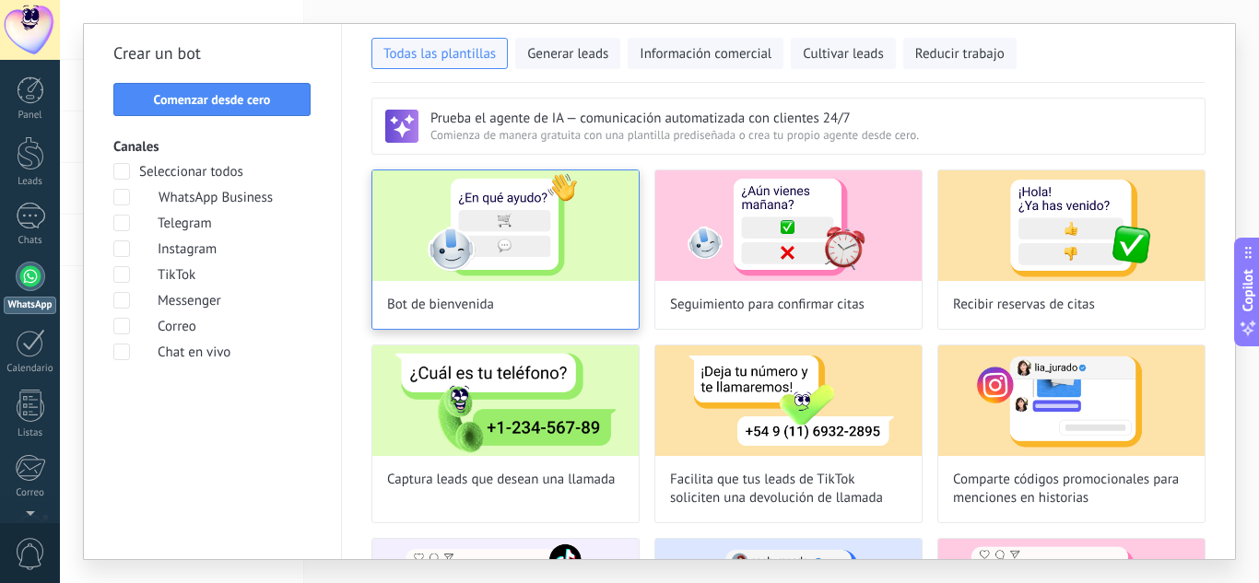
click at [519, 221] on img at bounding box center [505, 226] width 266 height 111
type input "**********"
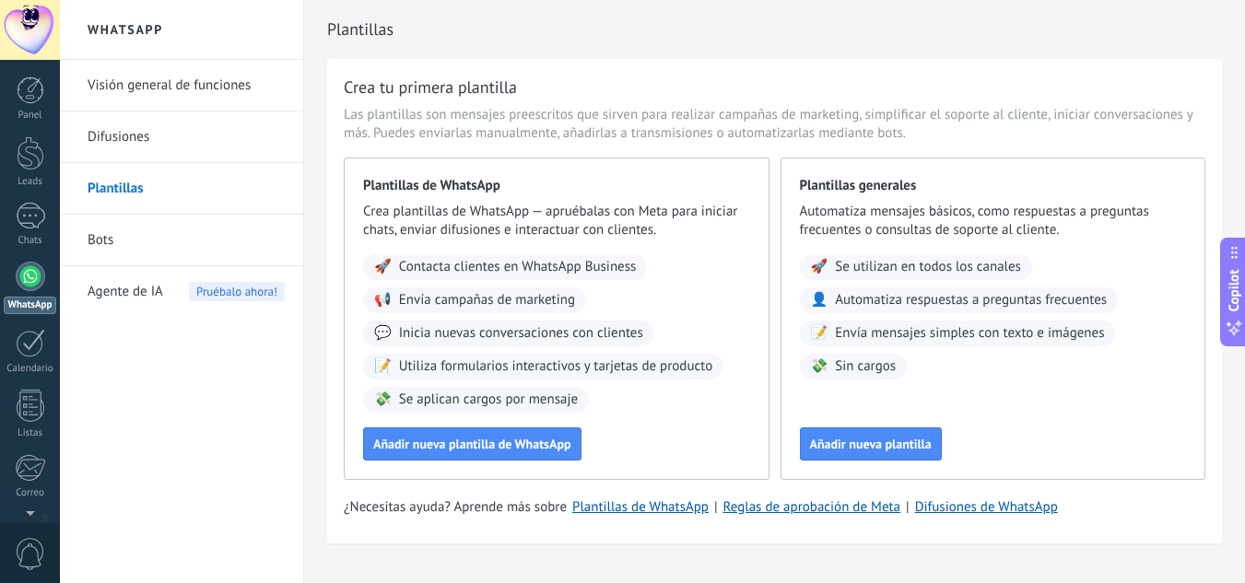
click at [134, 241] on link "Bots" at bounding box center [186, 241] width 197 height 52
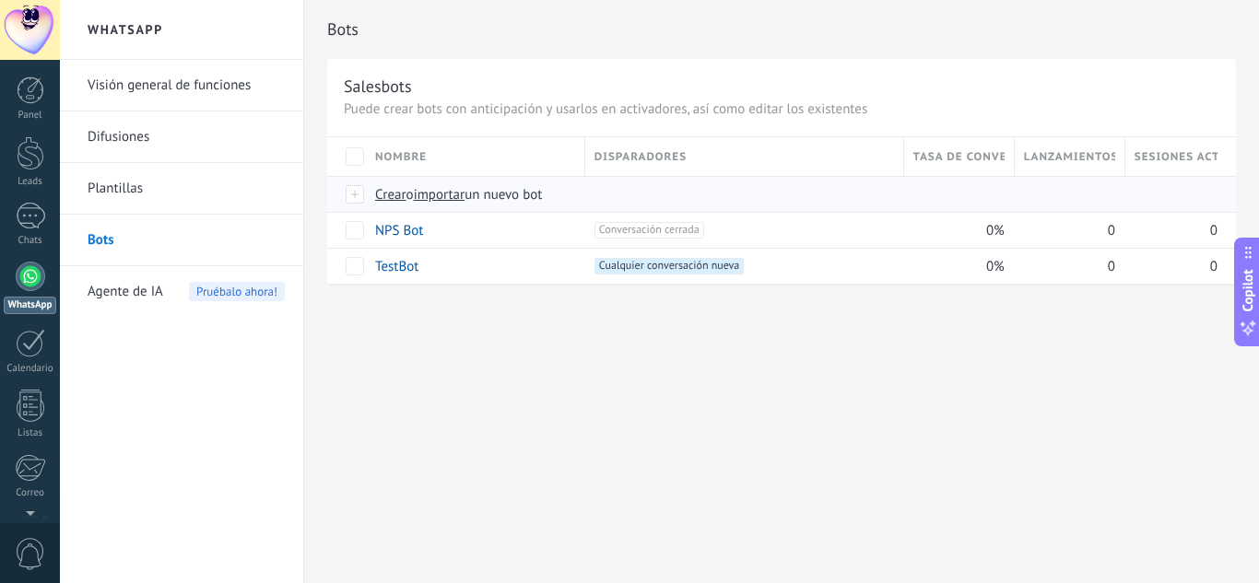
click at [405, 205] on div "Crear o importar un nuevo bot" at bounding box center [693, 194] width 655 height 35
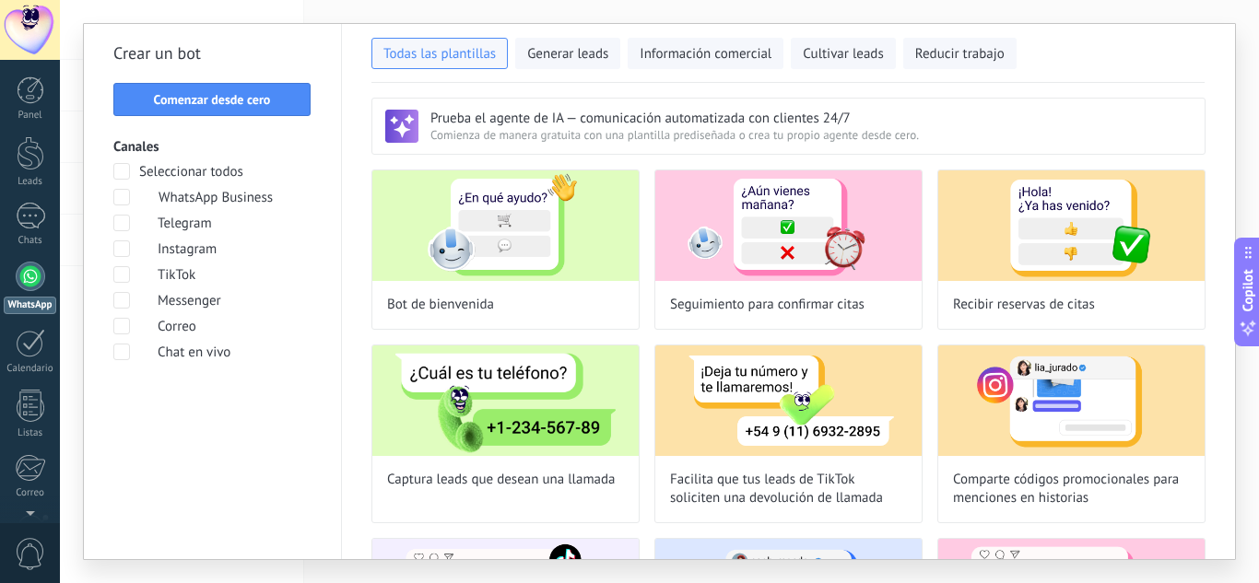
drag, startPoint x: 1236, startPoint y: 128, endPoint x: 1241, endPoint y: 185, distance: 57.3
click at [1241, 185] on div "**********" at bounding box center [659, 291] width 1199 height 583
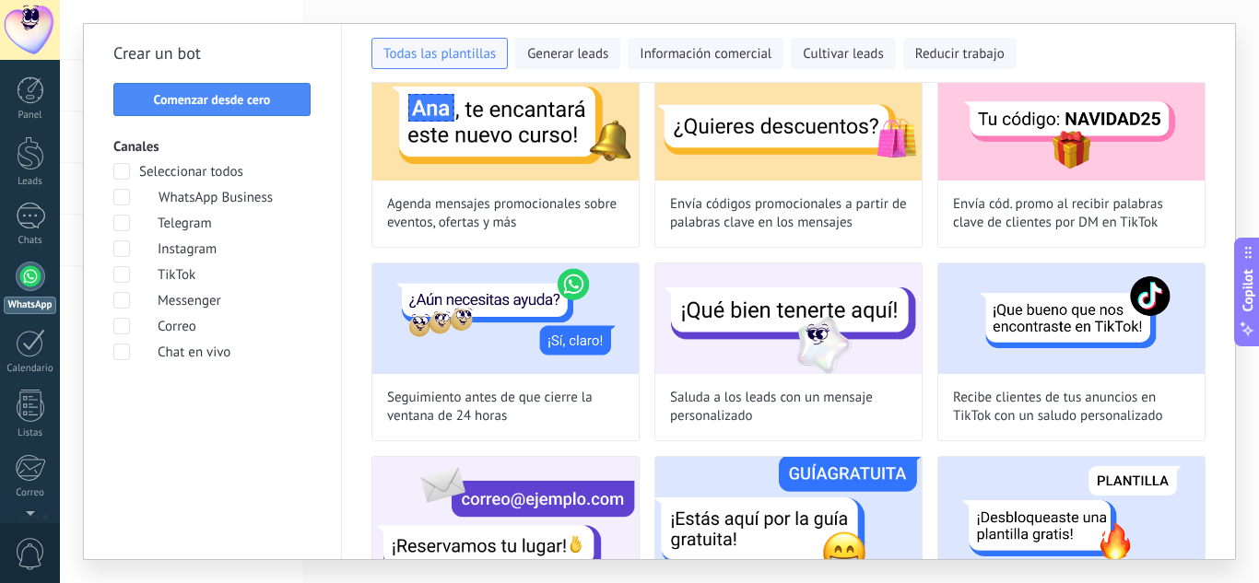
scroll to position [667, 0]
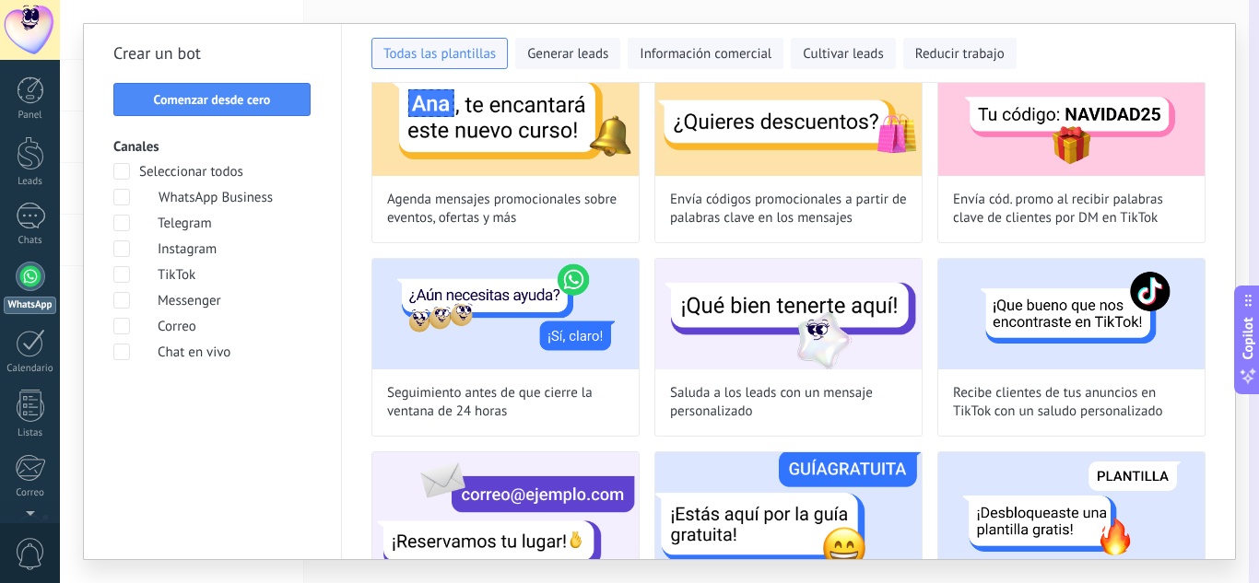
drag, startPoint x: 1235, startPoint y: 280, endPoint x: 1239, endPoint y: 364, distance: 84.0
click at [1239, 364] on button "Copilot" at bounding box center [1247, 340] width 26 height 109
click at [1258, 371] on button "Copilot" at bounding box center [1247, 374] width 26 height 109
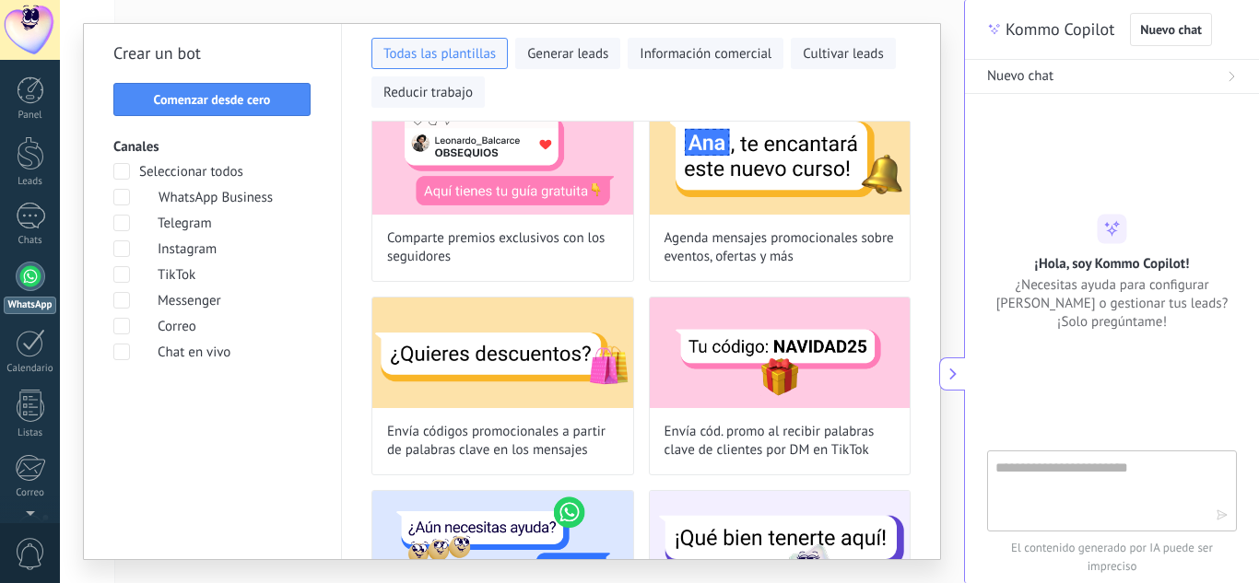
scroll to position [877, 0]
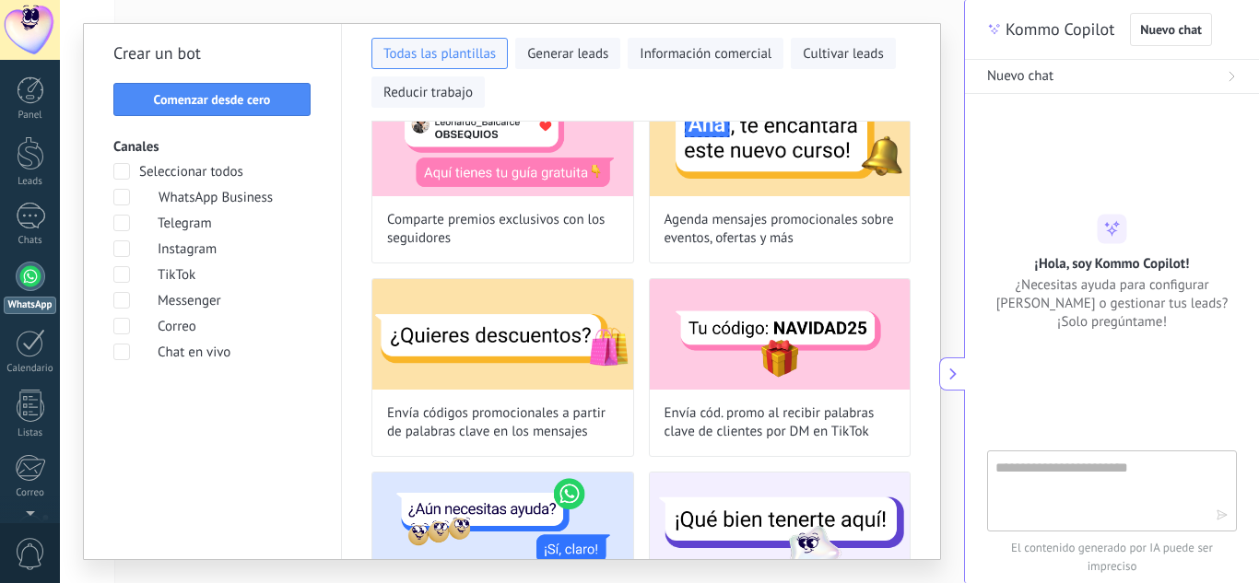
drag, startPoint x: 941, startPoint y: 264, endPoint x: 961, endPoint y: 312, distance: 52.0
click at [961, 312] on div "**********" at bounding box center [512, 291] width 904 height 583
click at [27, 289] on div at bounding box center [30, 276] width 29 height 29
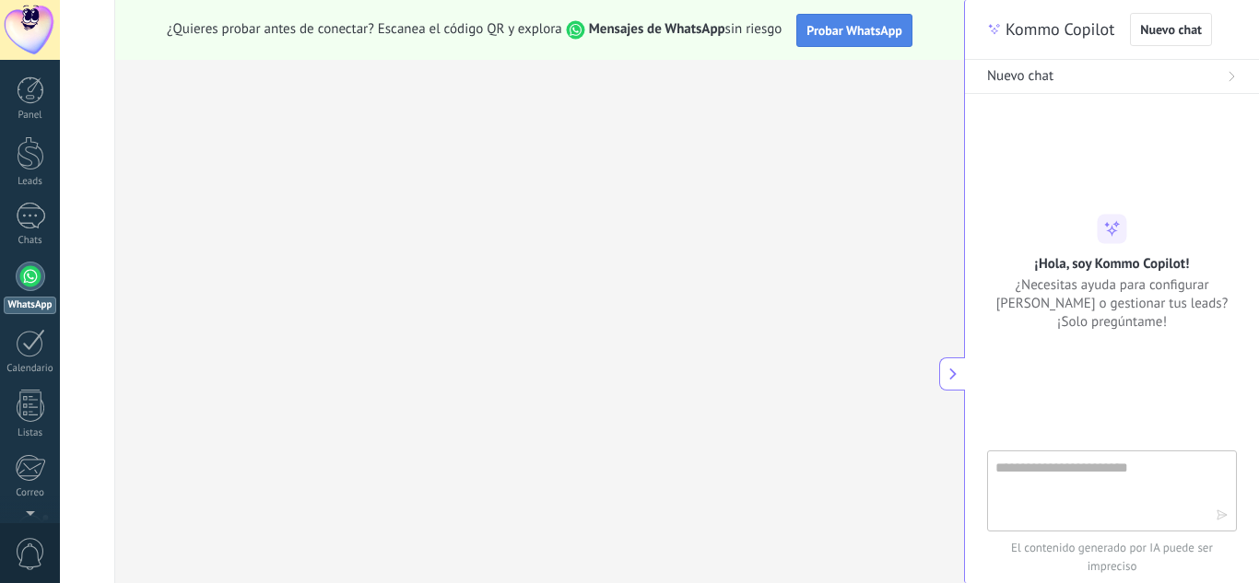
click at [833, 37] on span "Probar WhatsApp" at bounding box center [855, 30] width 96 height 17
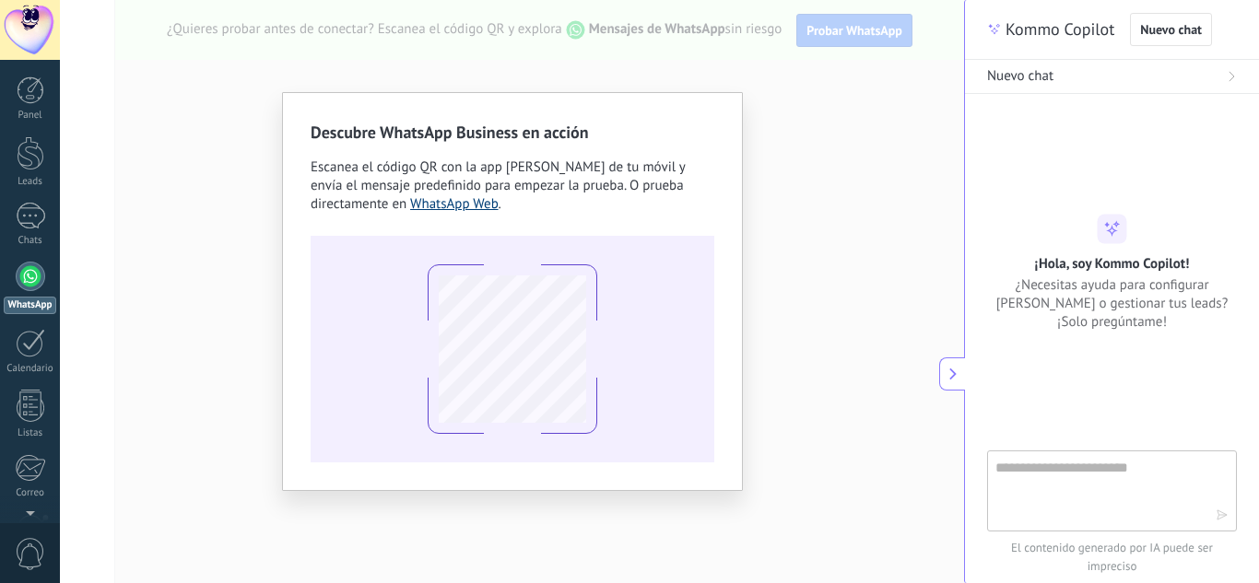
click at [470, 206] on div "Descubre WhatsApp Business en acción Escanea el código QR con la app [PERSON_NA…" at bounding box center [513, 292] width 404 height 342
click at [470, 206] on link "WhatsApp Web" at bounding box center [454, 204] width 88 height 18
drag, startPoint x: 874, startPoint y: 58, endPoint x: 748, endPoint y: 98, distance: 132.4
click at [748, 98] on div "Descubre WhatsApp Business en acción Escanea el código QR con la app [PERSON_NA…" at bounding box center [512, 291] width 904 height 583
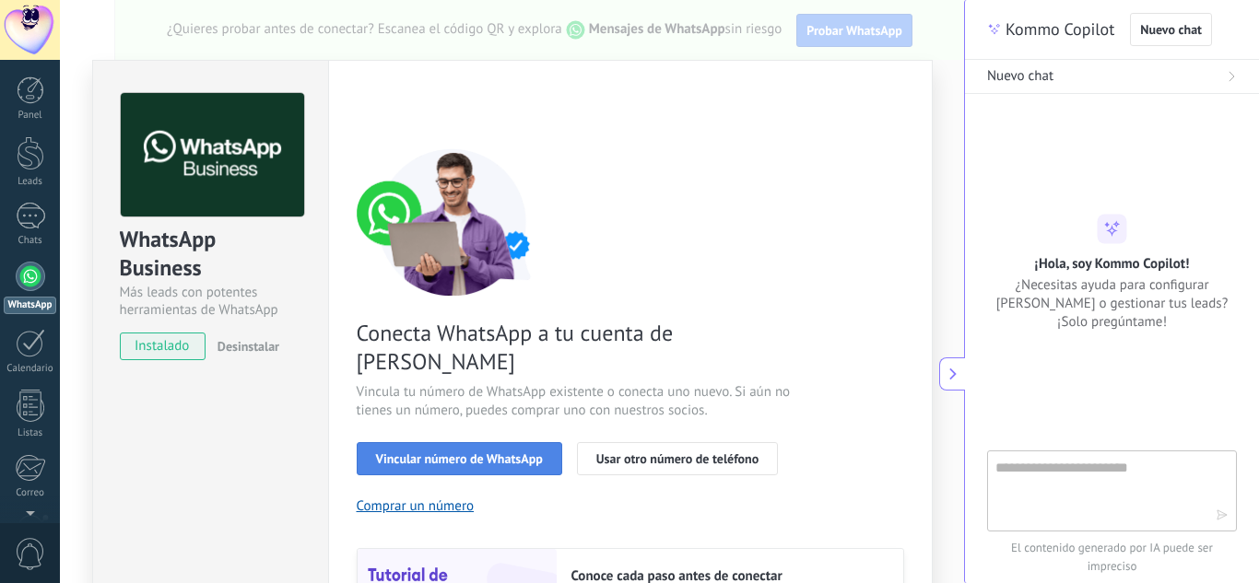
click at [398, 453] on span "Vincular número de WhatsApp" at bounding box center [459, 459] width 167 height 13
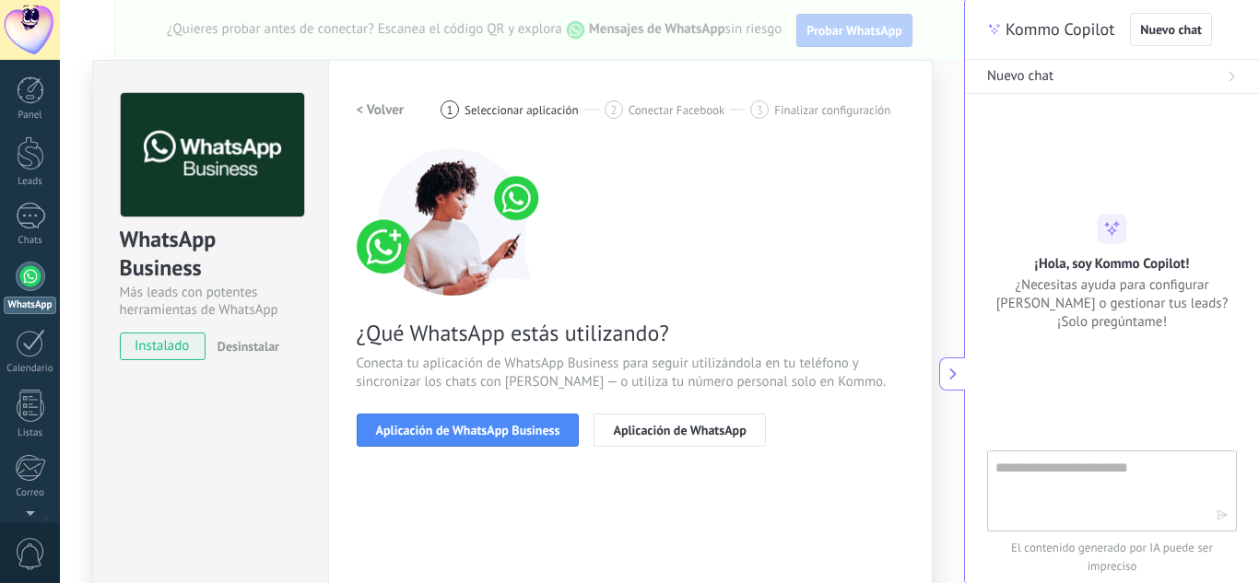
click at [398, 428] on span "Aplicación de WhatsApp Business" at bounding box center [468, 430] width 184 height 13
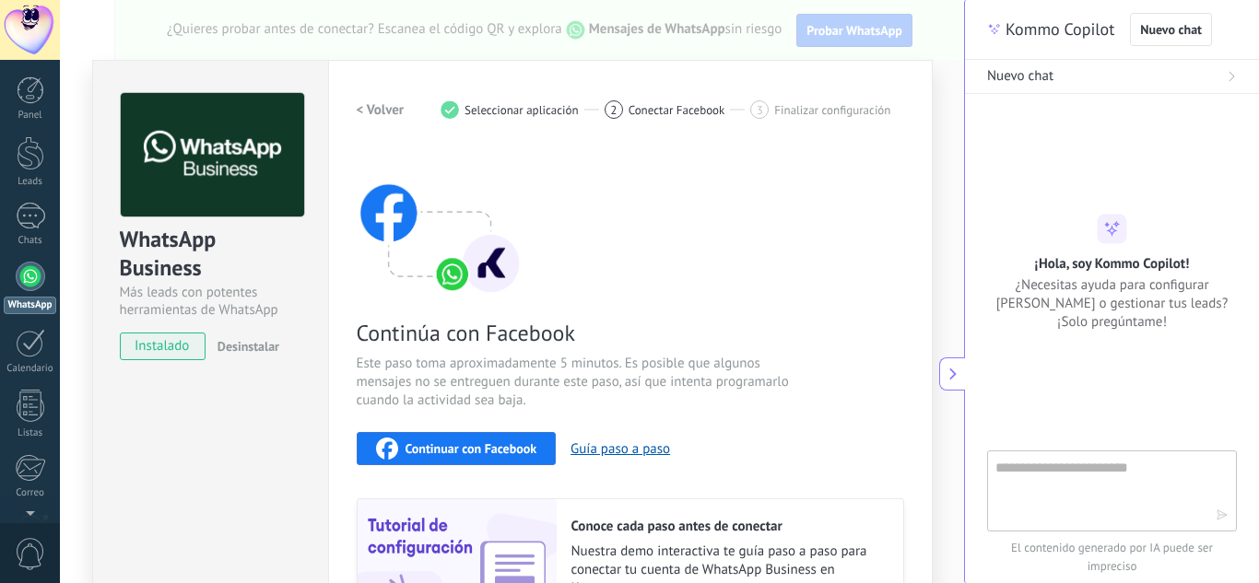
click at [452, 446] on span "Continuar con Facebook" at bounding box center [472, 448] width 132 height 13
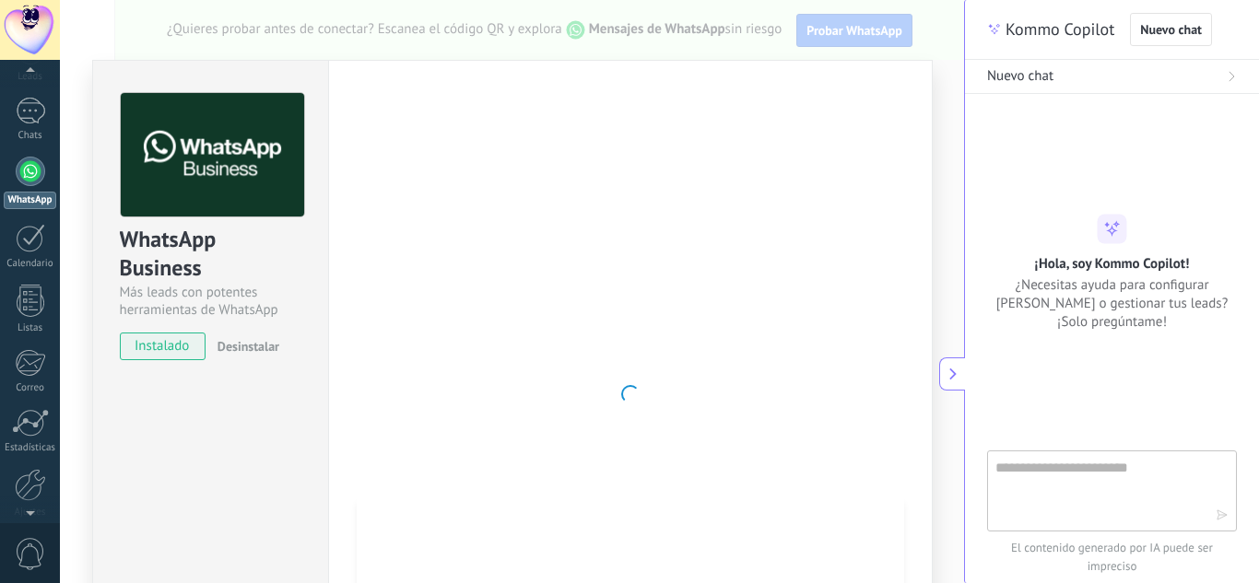
scroll to position [119, 0]
click at [32, 461] on div at bounding box center [30, 471] width 31 height 32
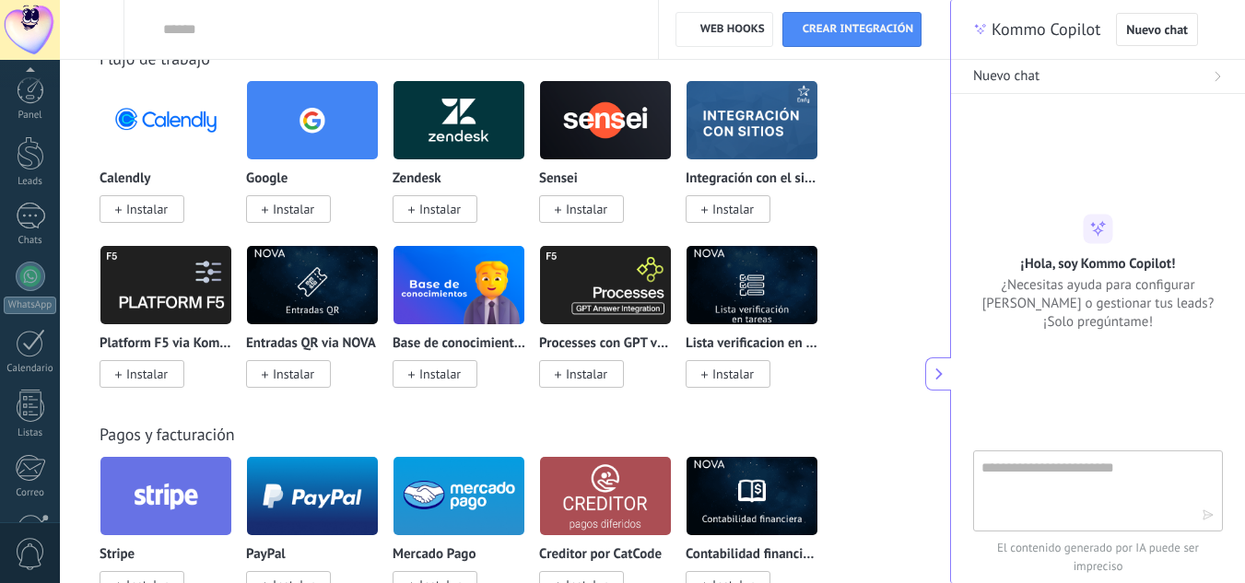
scroll to position [2839, 0]
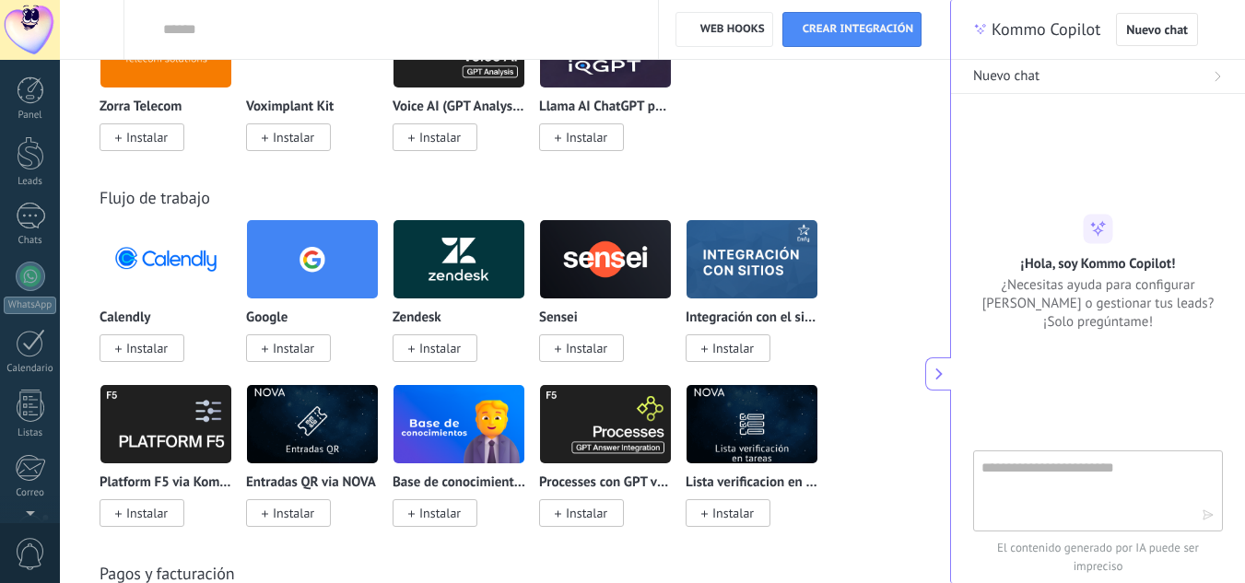
click at [27, 70] on div "Panel Leads Chats WhatsApp Clientes" at bounding box center [60, 292] width 120 height 464
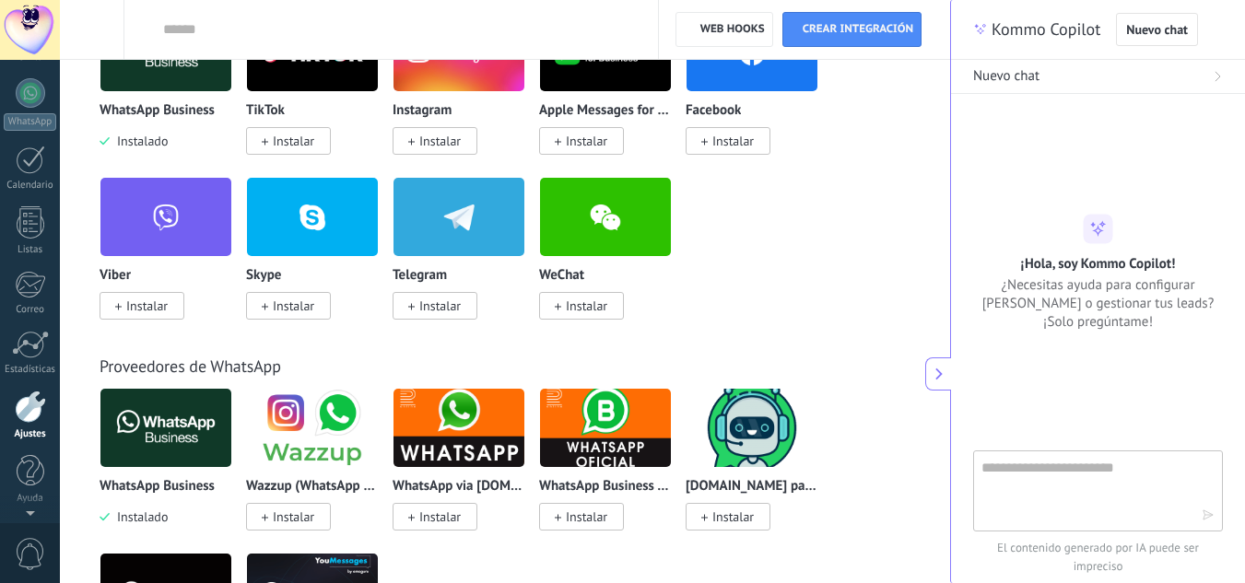
scroll to position [516, 0]
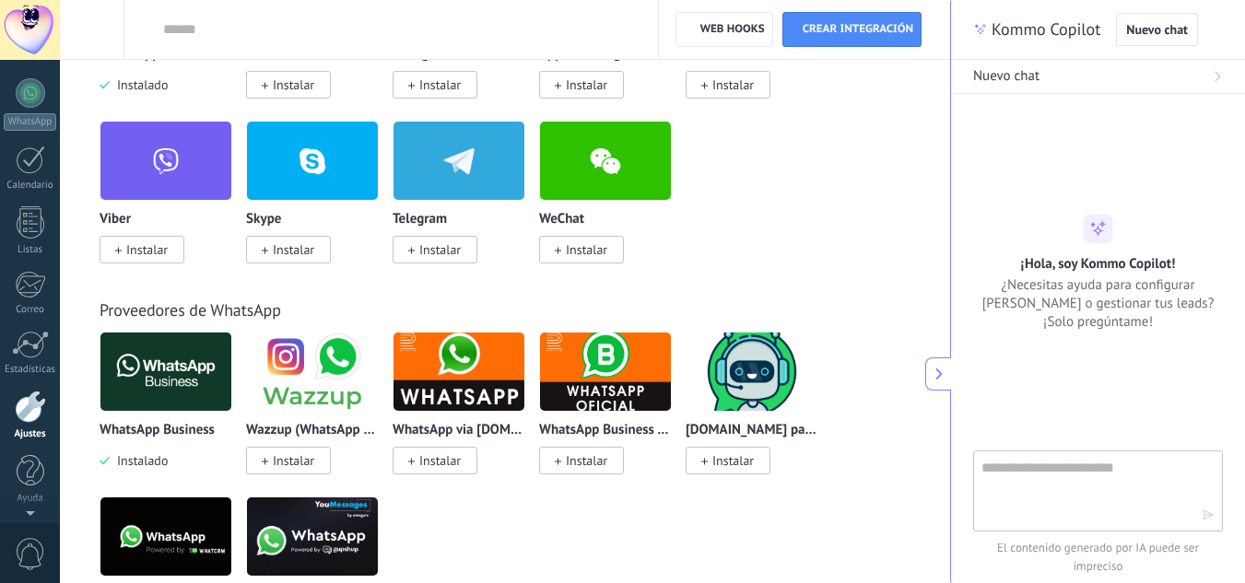
click at [21, 405] on div at bounding box center [30, 407] width 31 height 32
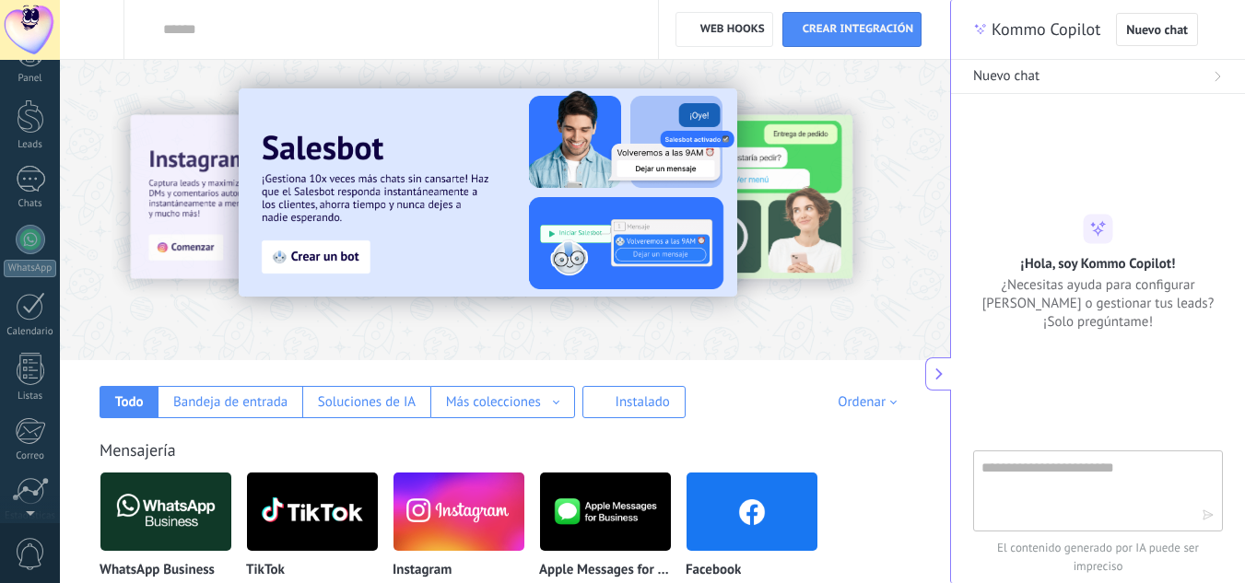
scroll to position [0, 0]
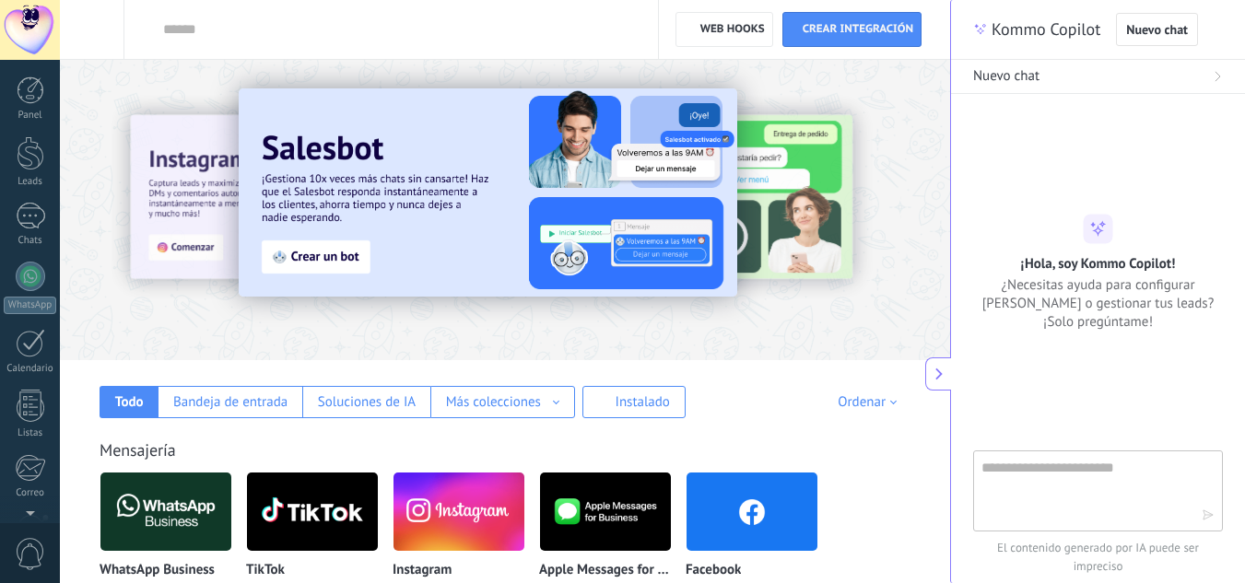
click at [40, 7] on div at bounding box center [30, 30] width 60 height 60
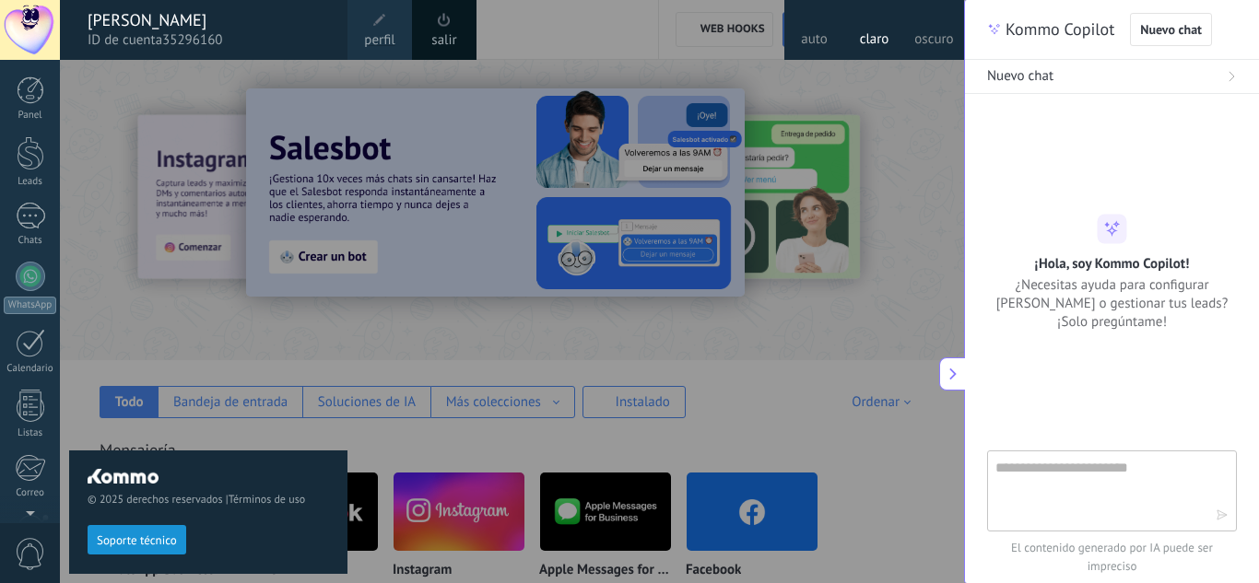
click at [365, 31] on span "perfil" at bounding box center [379, 40] width 30 height 20
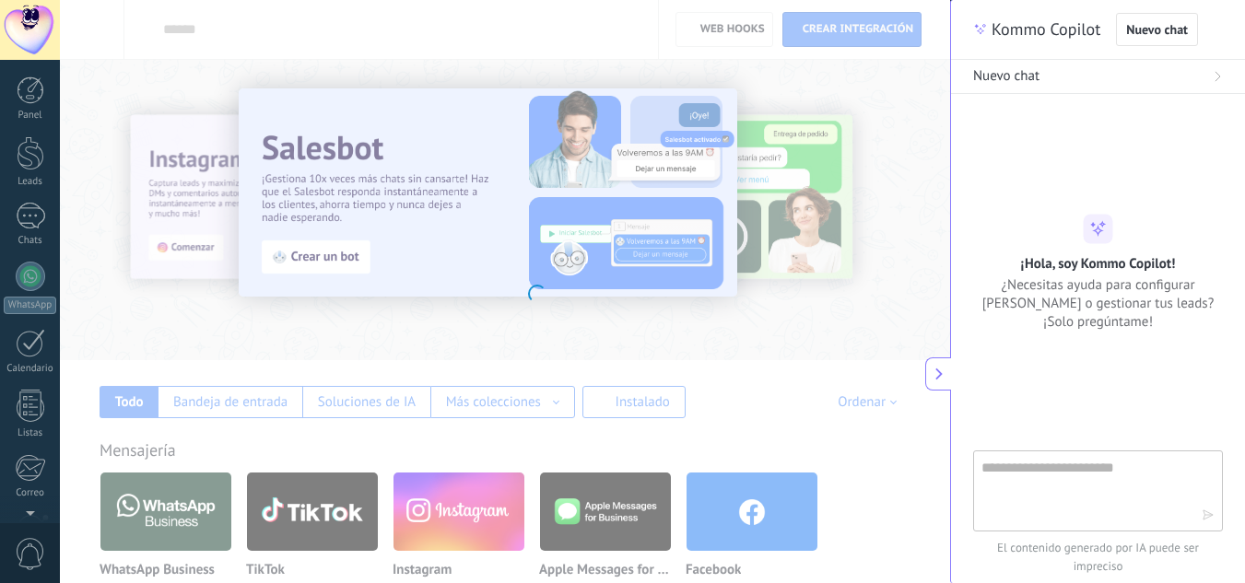
scroll to position [183, 0]
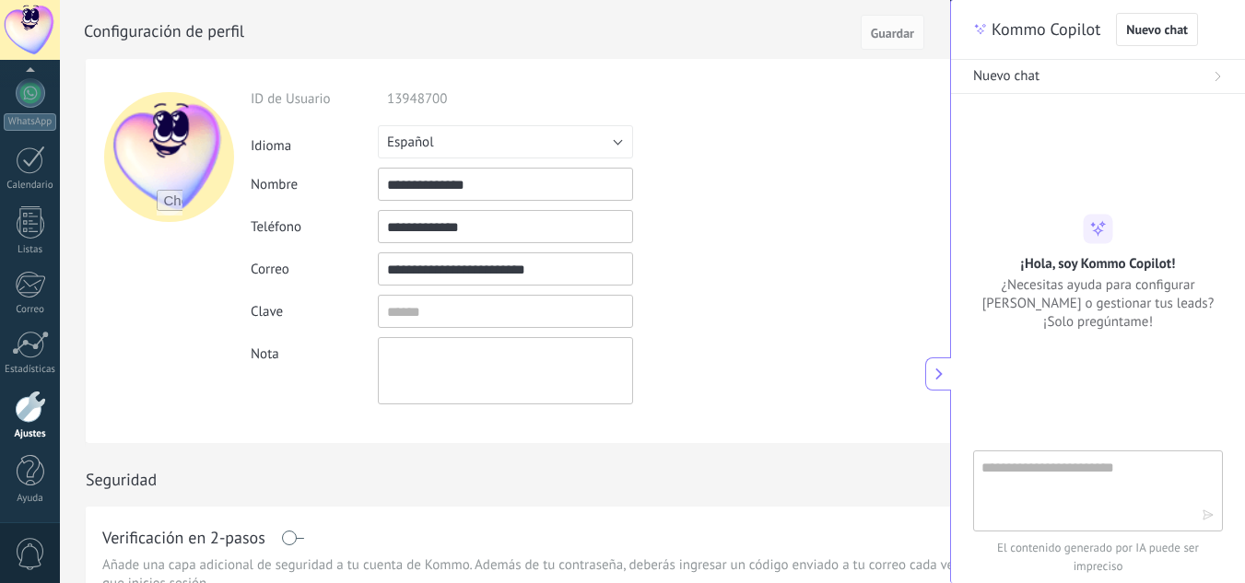
click at [599, 268] on input "**********" at bounding box center [505, 269] width 255 height 33
type input "*"
type input "**********"
click at [486, 317] on input "textbox" at bounding box center [505, 311] width 255 height 33
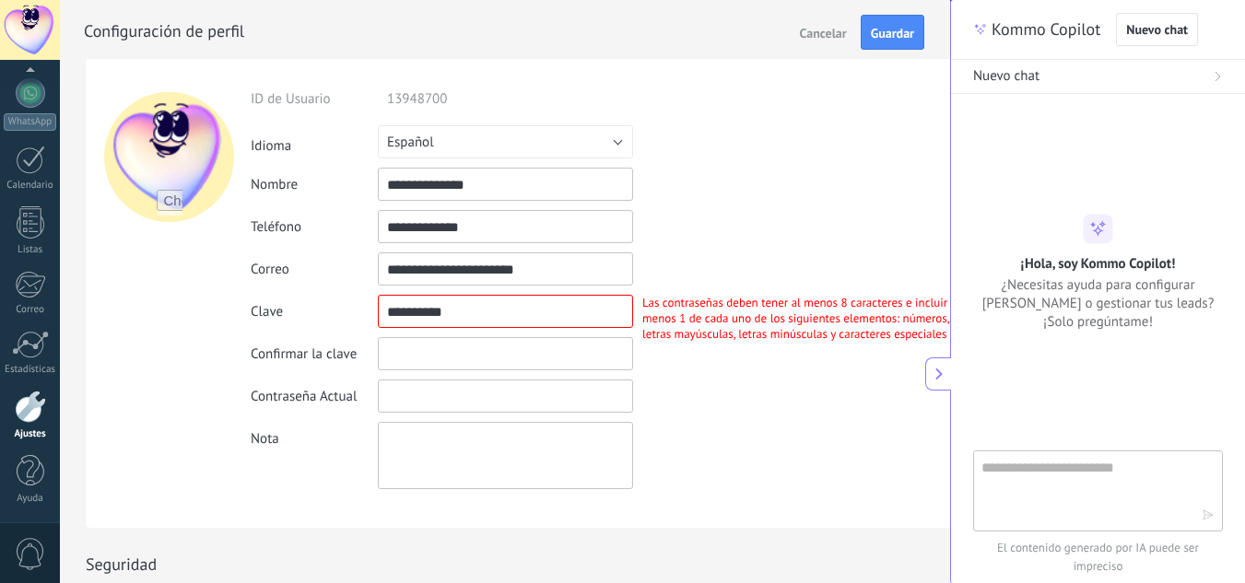
click at [445, 345] on input "textbox" at bounding box center [505, 353] width 255 height 33
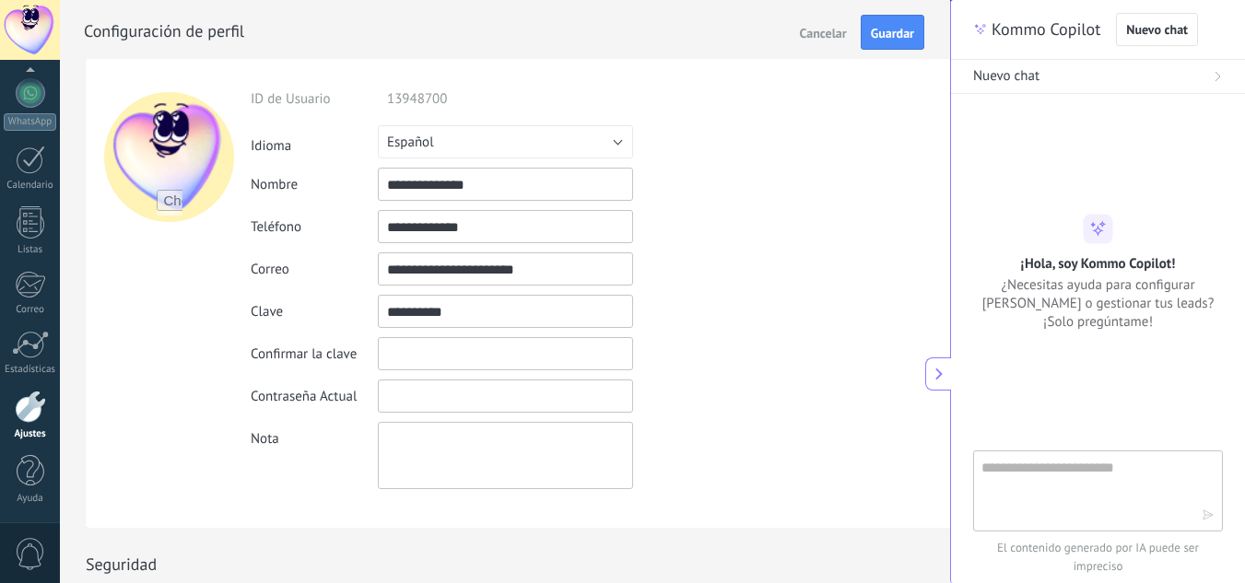
click at [448, 317] on input "textbox" at bounding box center [505, 311] width 255 height 33
type input "*"
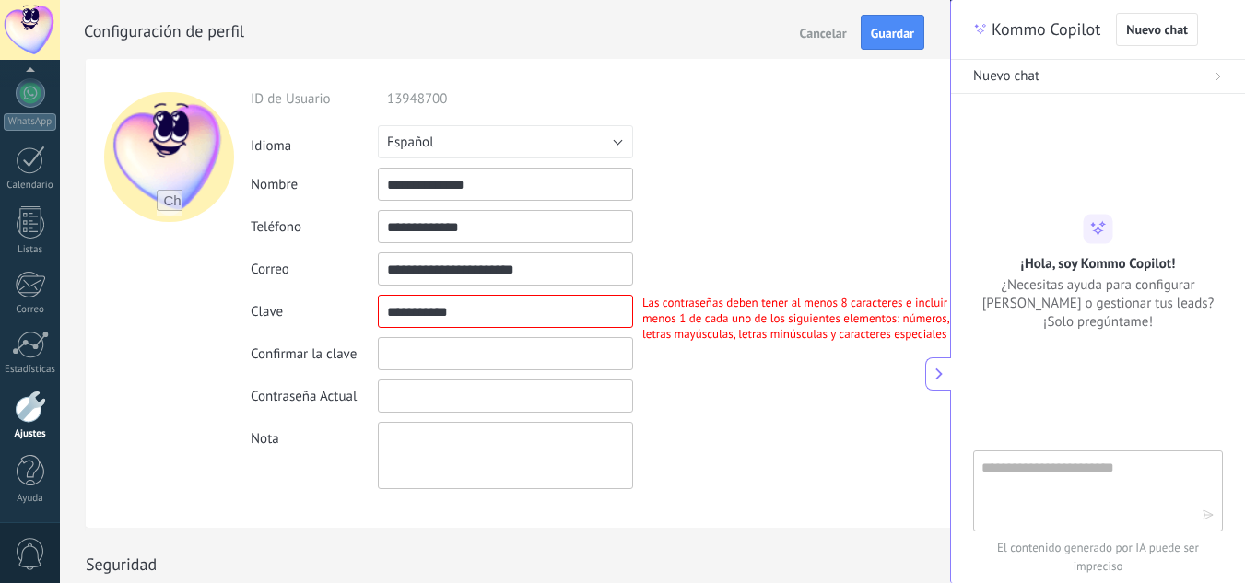
click at [418, 354] on input "textbox" at bounding box center [505, 353] width 255 height 33
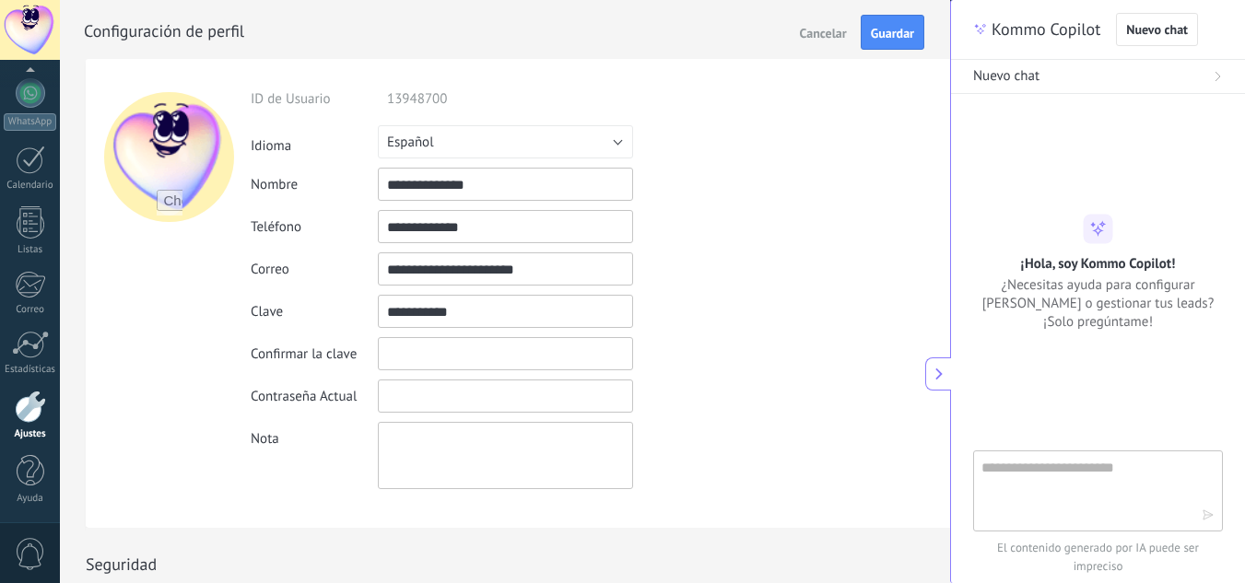
click at [430, 312] on input "textbox" at bounding box center [505, 311] width 255 height 33
click at [475, 354] on input "textbox" at bounding box center [505, 353] width 255 height 33
click at [457, 319] on input "textbox" at bounding box center [505, 311] width 255 height 33
type input "*"
type input "**********"
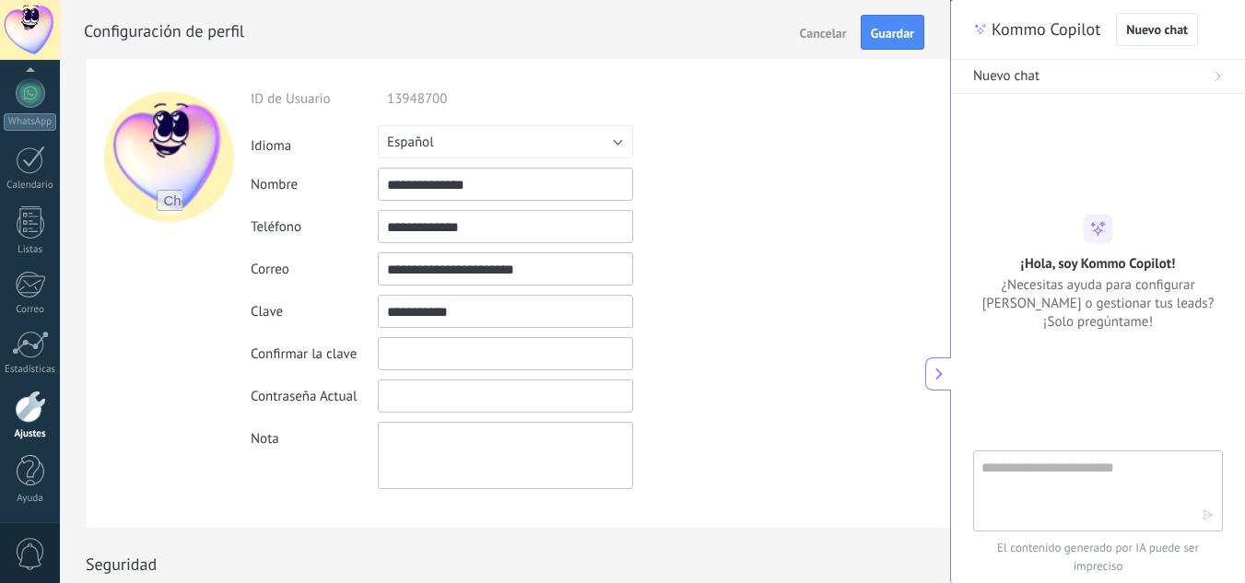
click at [450, 368] on input "textbox" at bounding box center [505, 353] width 255 height 33
type input "**********"
click at [425, 394] on input "textbox" at bounding box center [505, 396] width 255 height 33
type input "*"
click at [889, 22] on button "Guardar" at bounding box center [893, 32] width 64 height 35
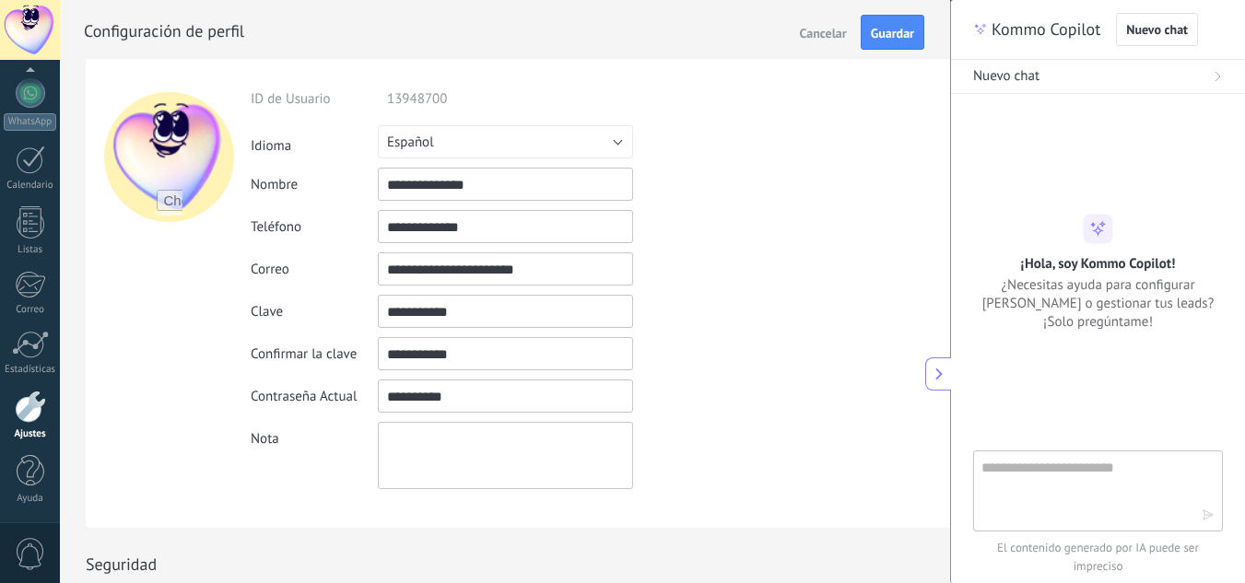
click at [481, 395] on input "textbox" at bounding box center [505, 396] width 255 height 33
type input "*"
